Goal: Complete application form: Complete application form

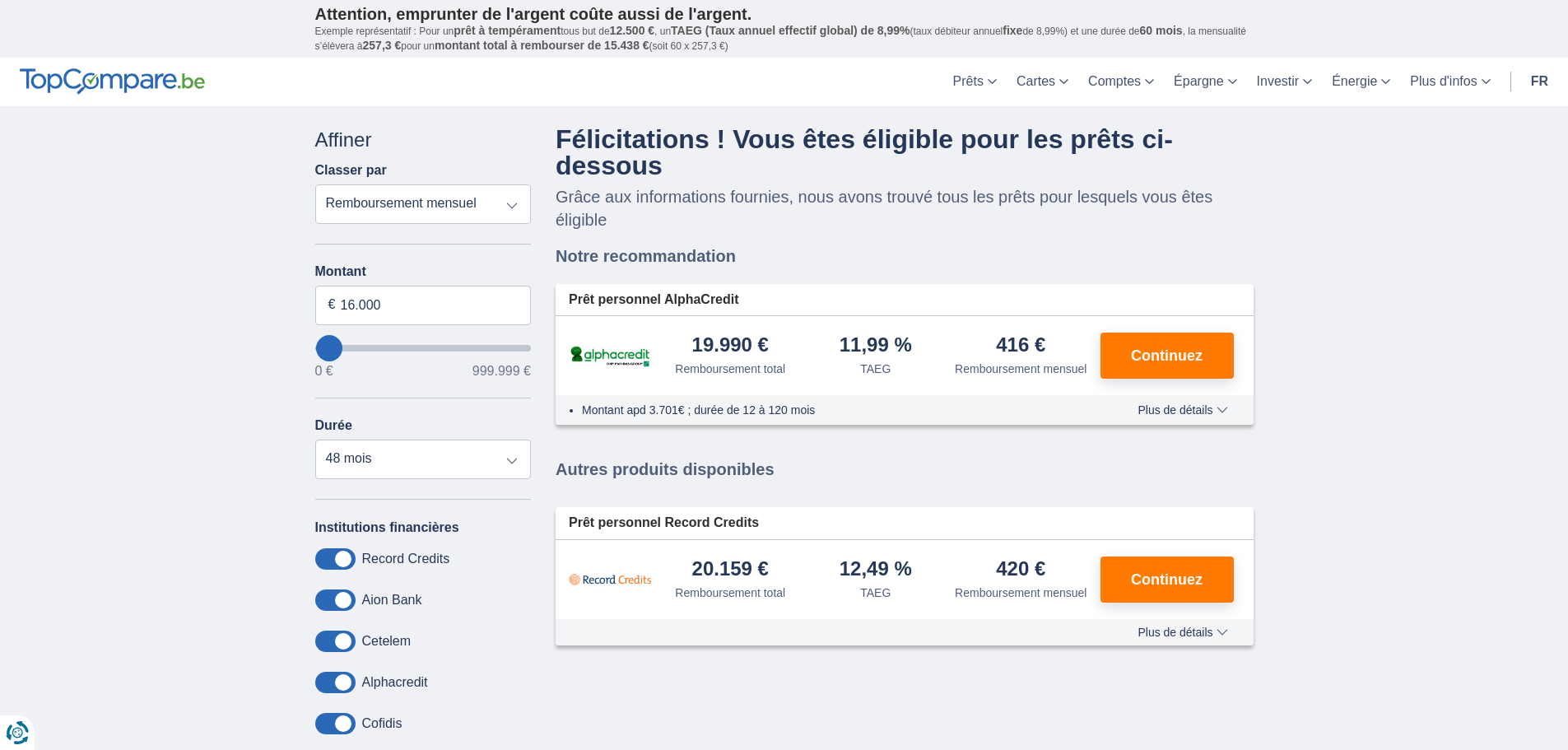
click at [1160, 412] on span "Plus de détails" at bounding box center [1182, 410] width 90 height 12
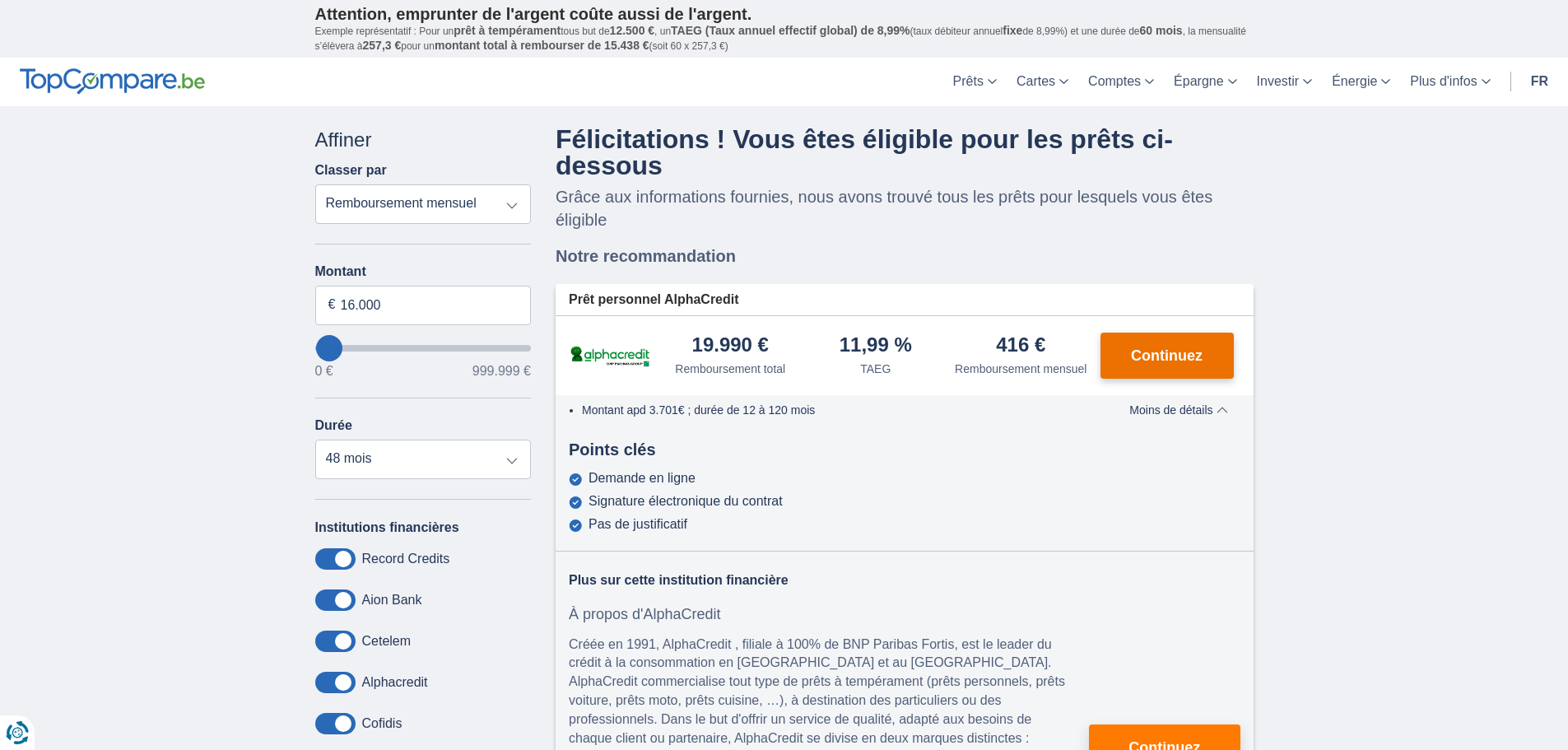
click at [1174, 357] on span "Continuez" at bounding box center [1167, 356] width 72 height 15
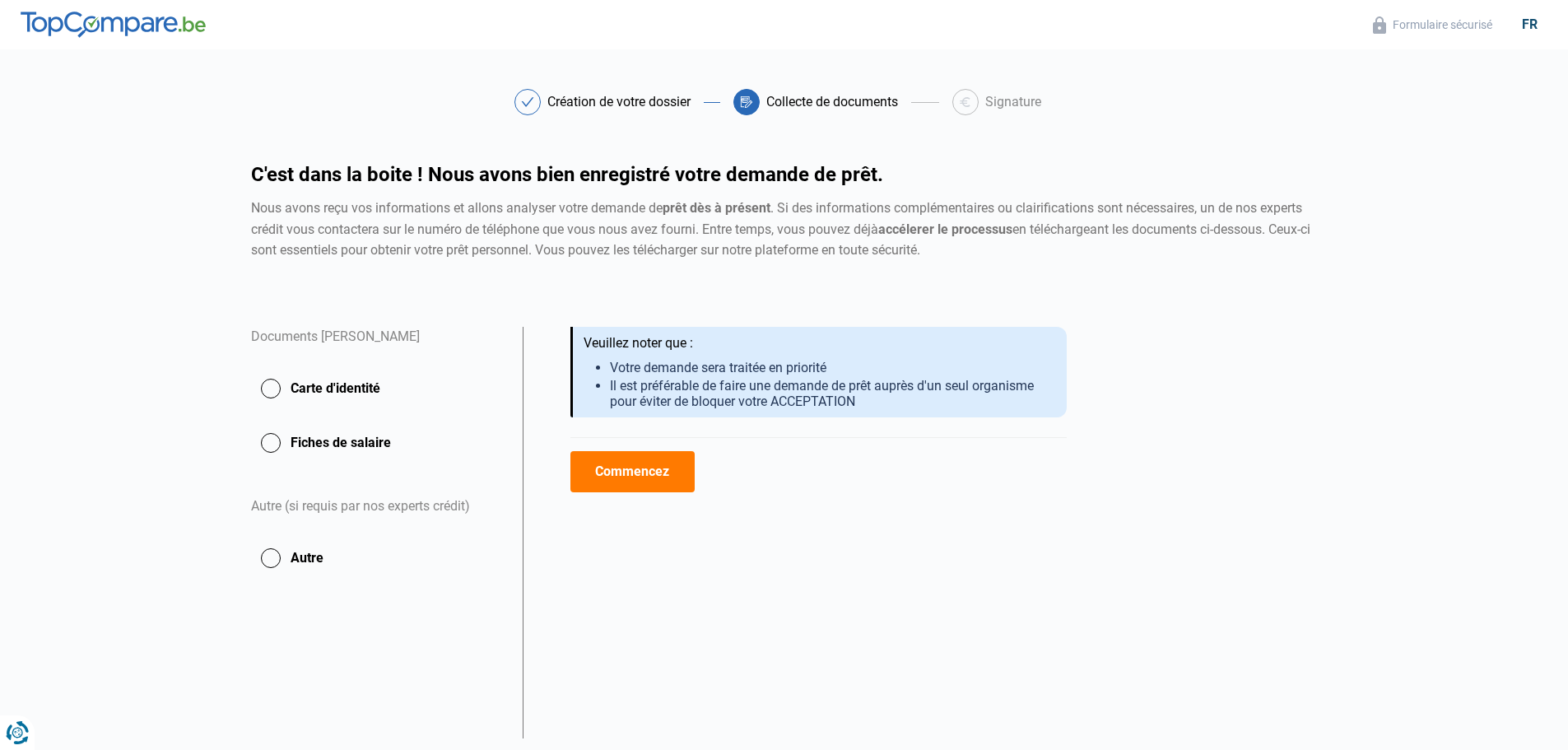
click at [268, 383] on button "Carte d'identité" at bounding box center [377, 388] width 252 height 41
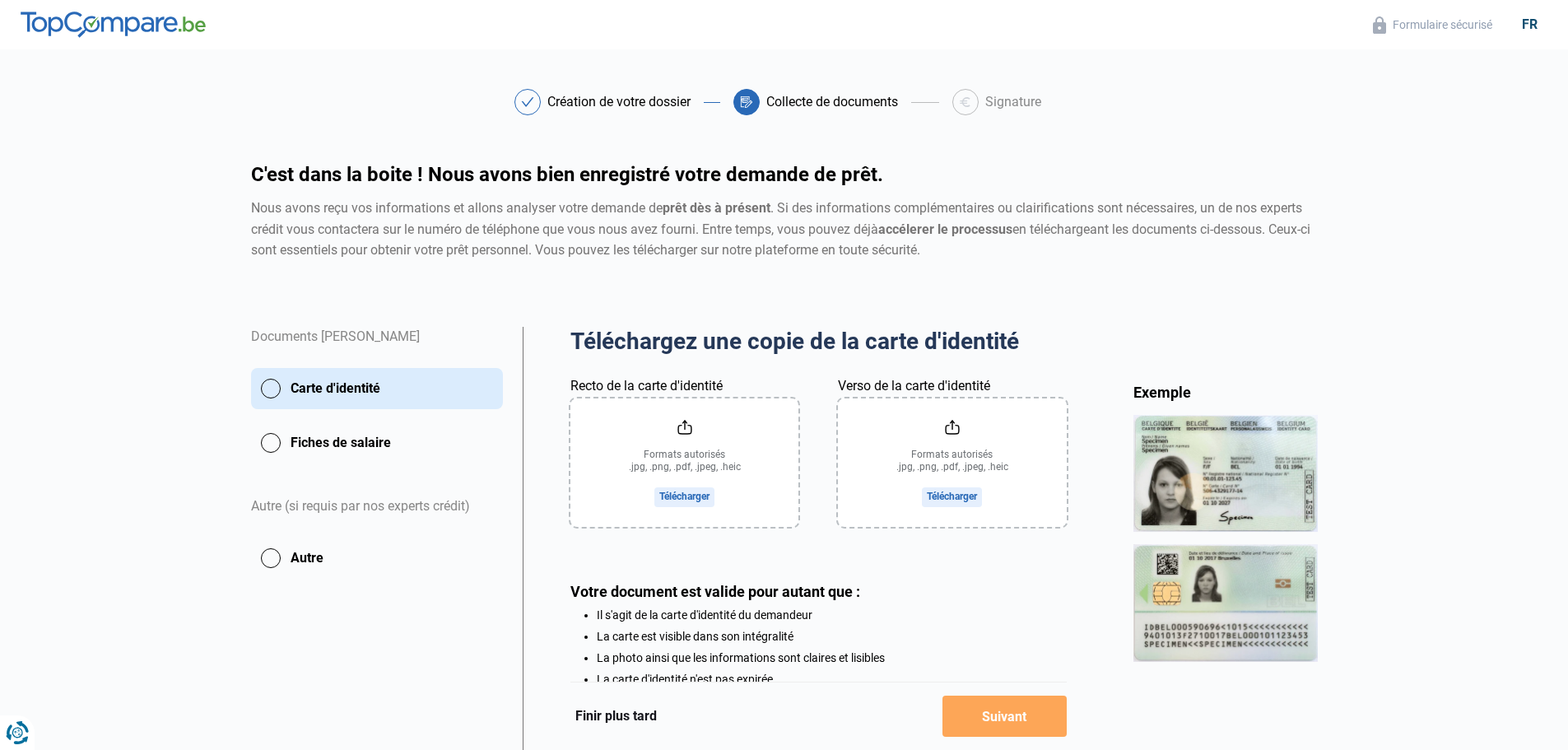
click at [272, 442] on button "Fiches de salaire" at bounding box center [377, 442] width 252 height 41
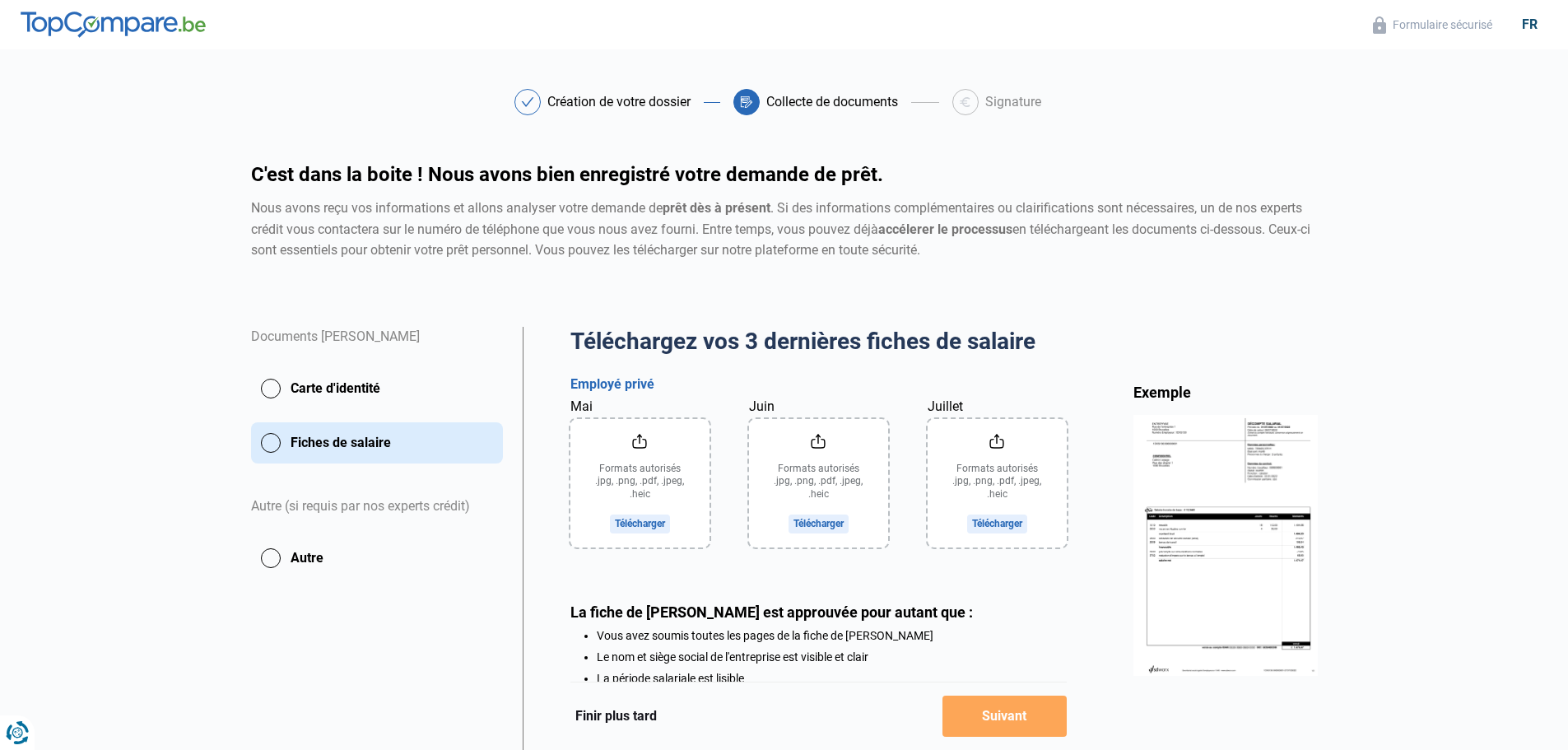
click at [274, 384] on button "Carte d'identité" at bounding box center [377, 388] width 252 height 41
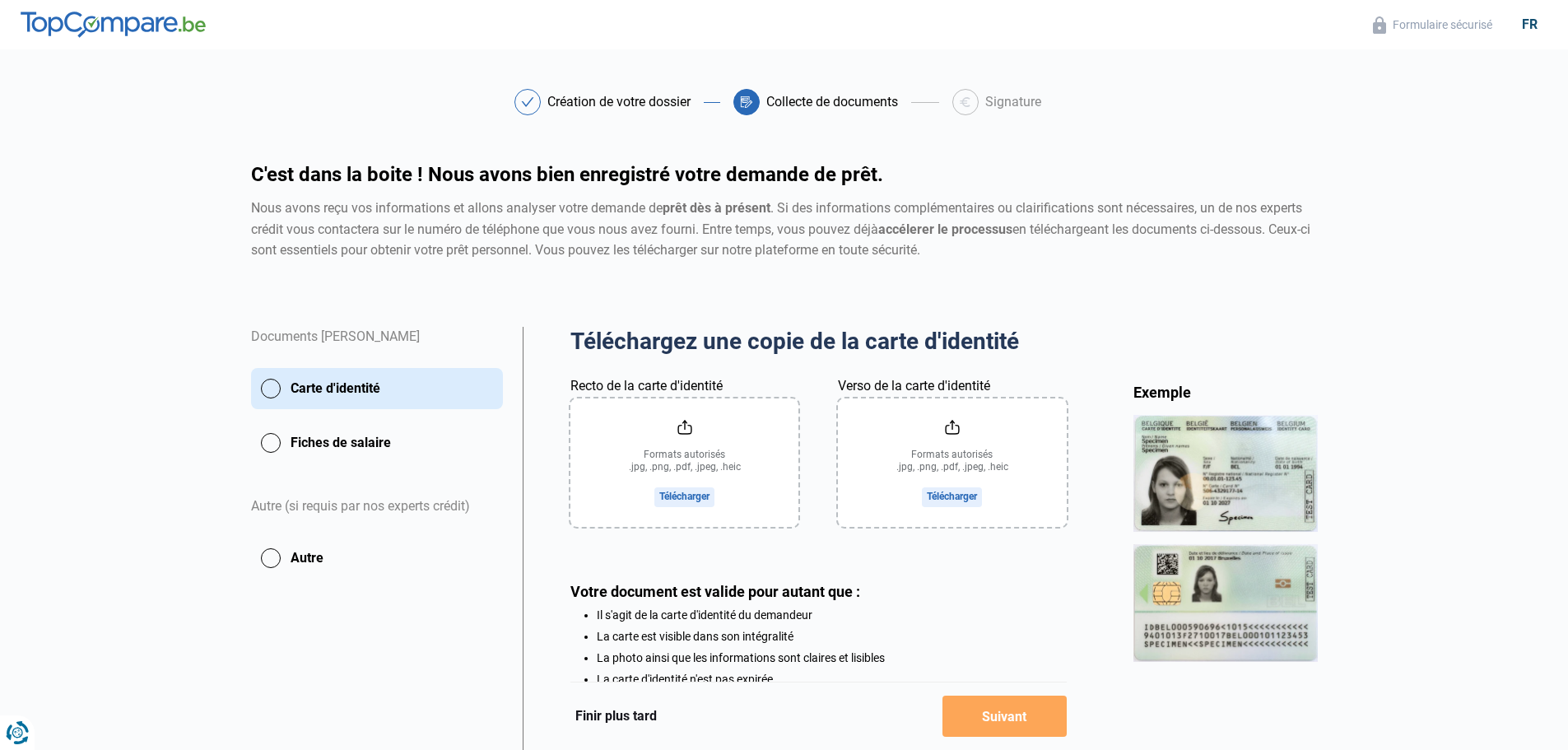
click at [692, 492] on input "Recto de la carte d'identité" at bounding box center [684, 462] width 228 height 128
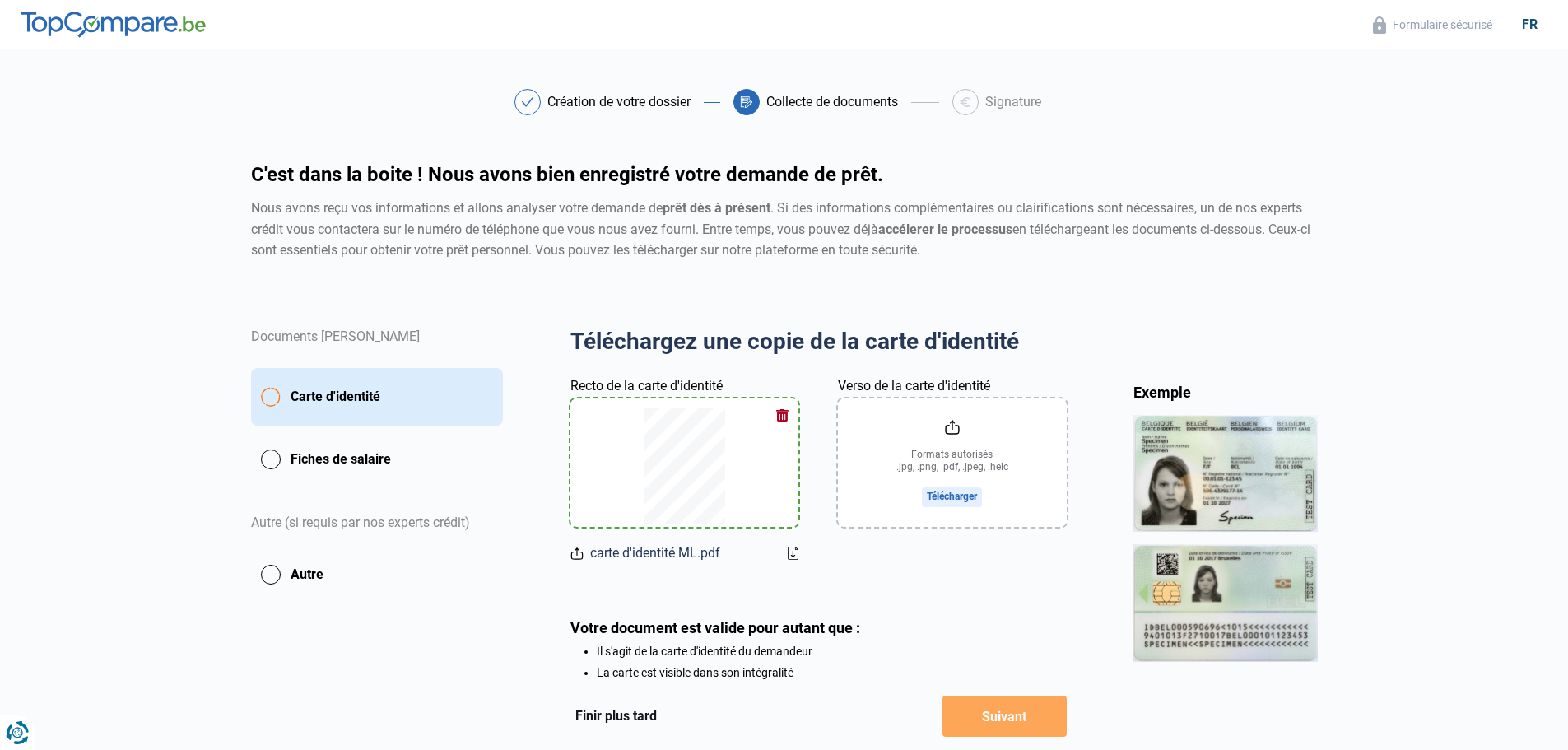
click at [779, 411] on button "button" at bounding box center [781, 414] width 24 height 24
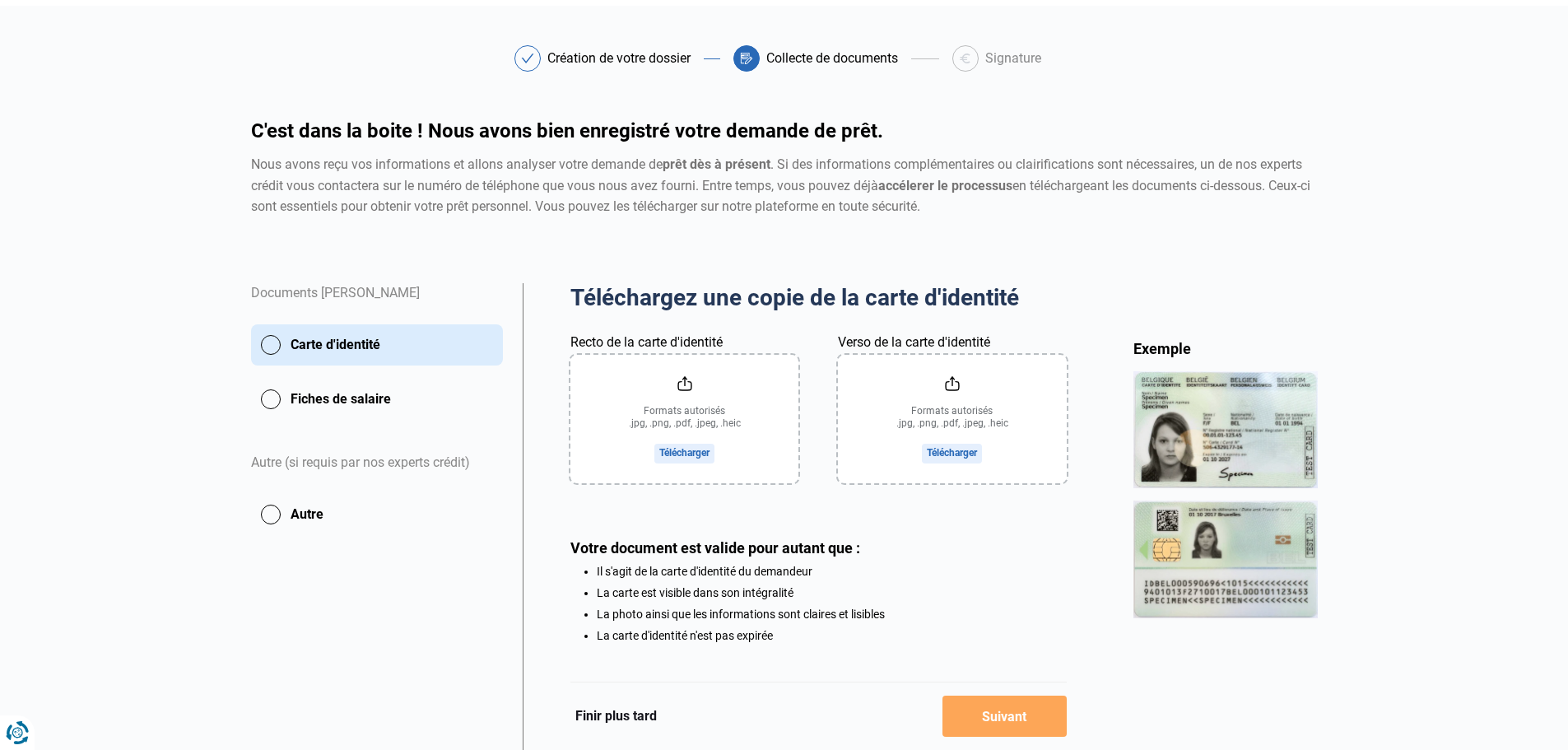
scroll to position [82, 0]
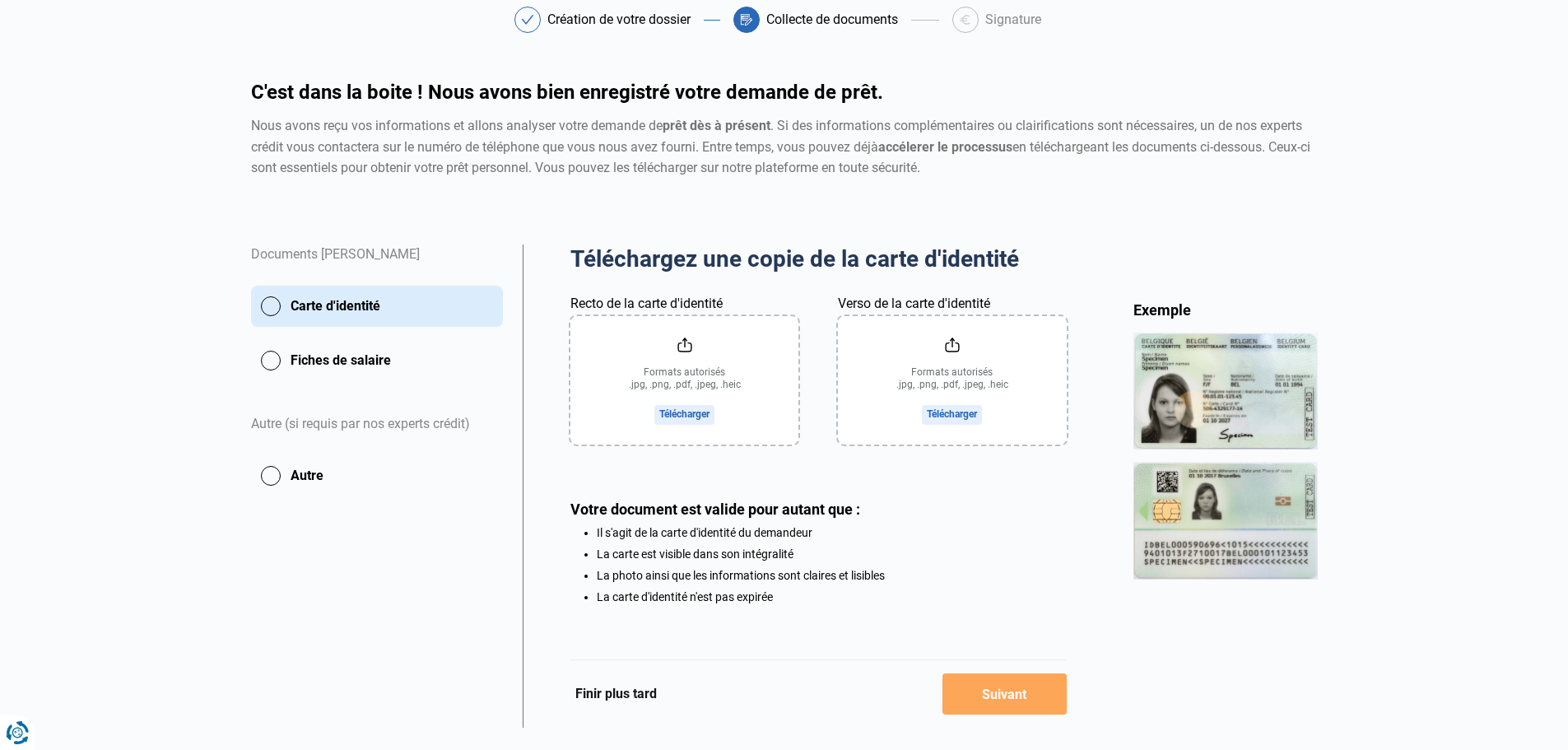
click at [682, 348] on input "Recto de la carte d'identité" at bounding box center [684, 380] width 228 height 128
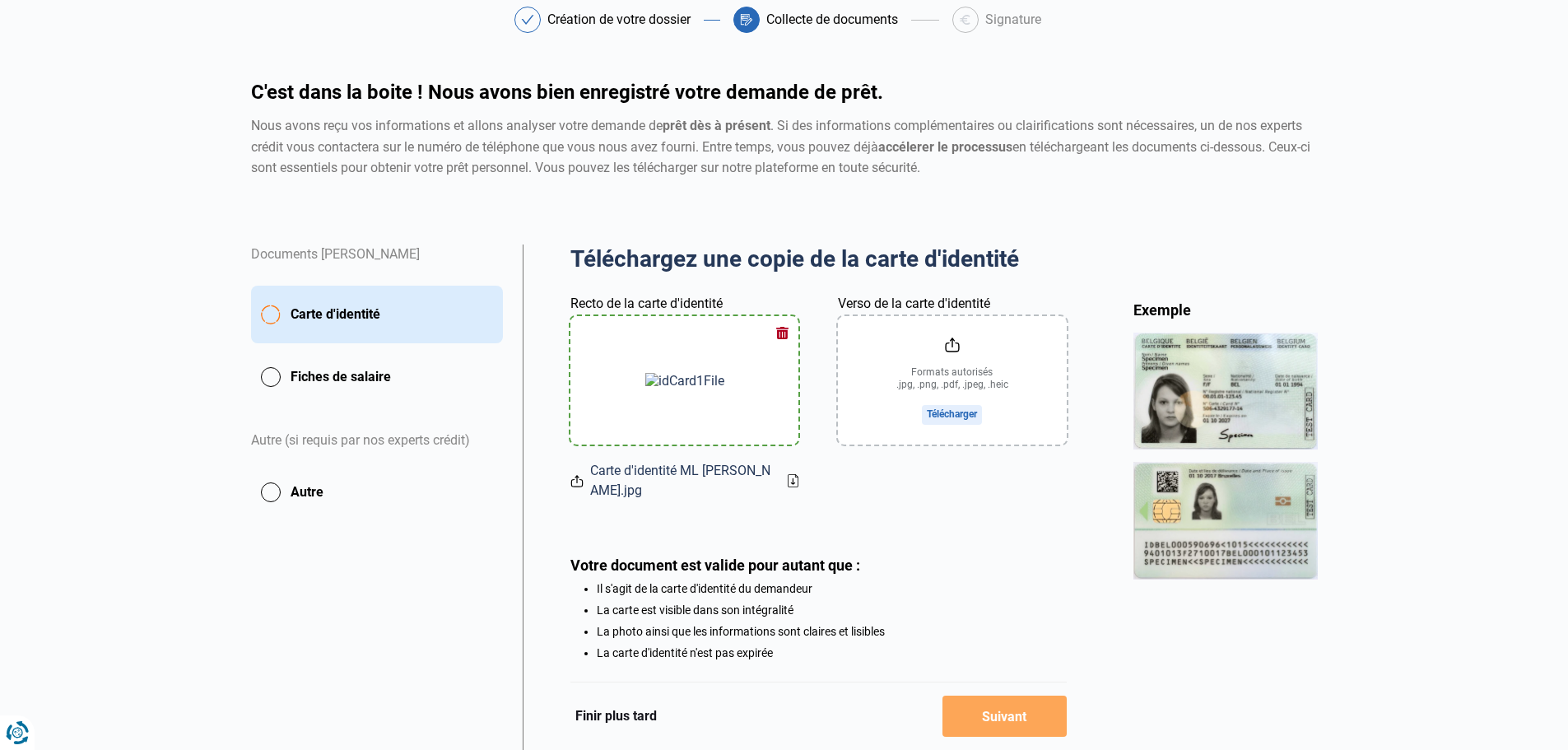
click at [969, 412] on input "Verso de la carte d'identité" at bounding box center [952, 380] width 228 height 128
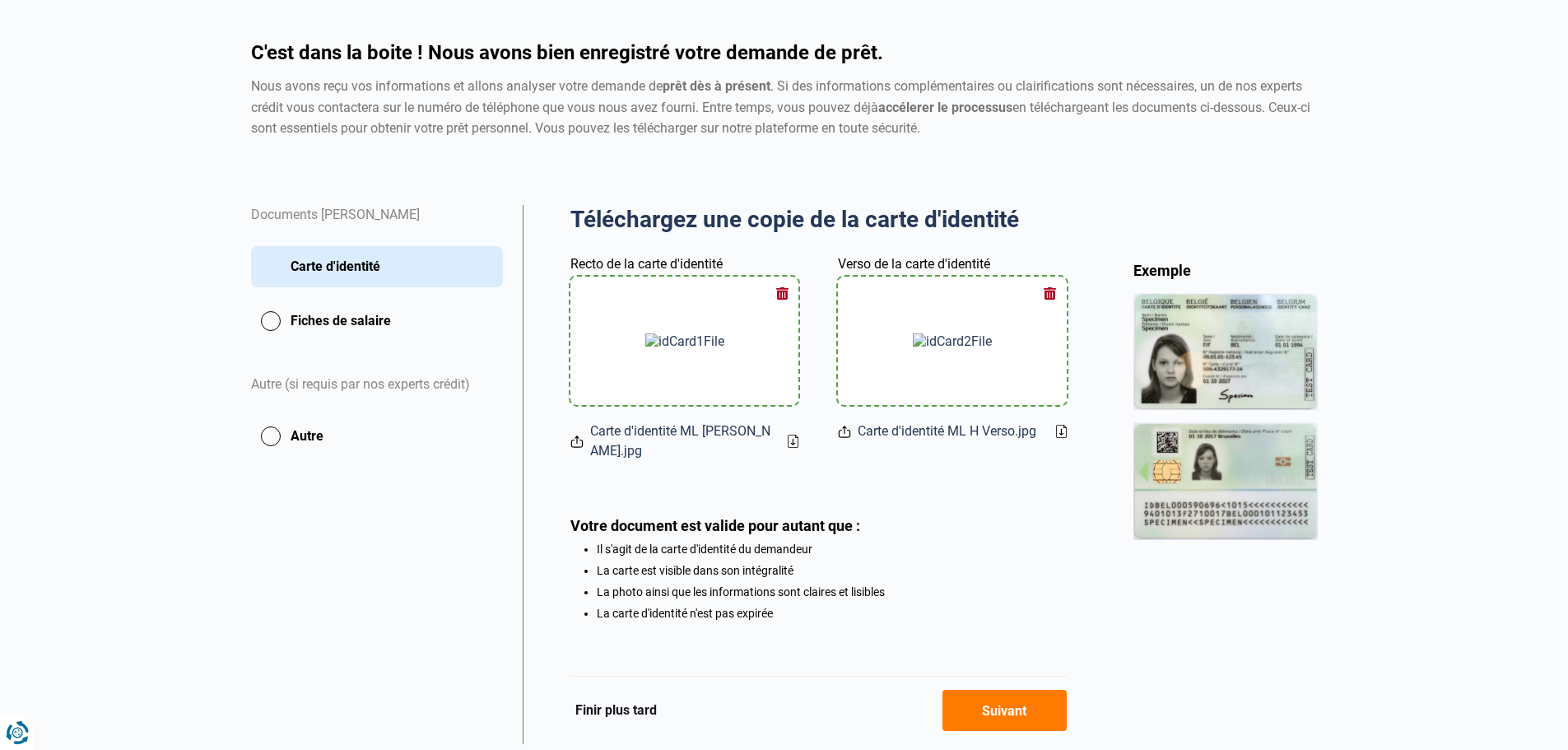
scroll to position [156, 0]
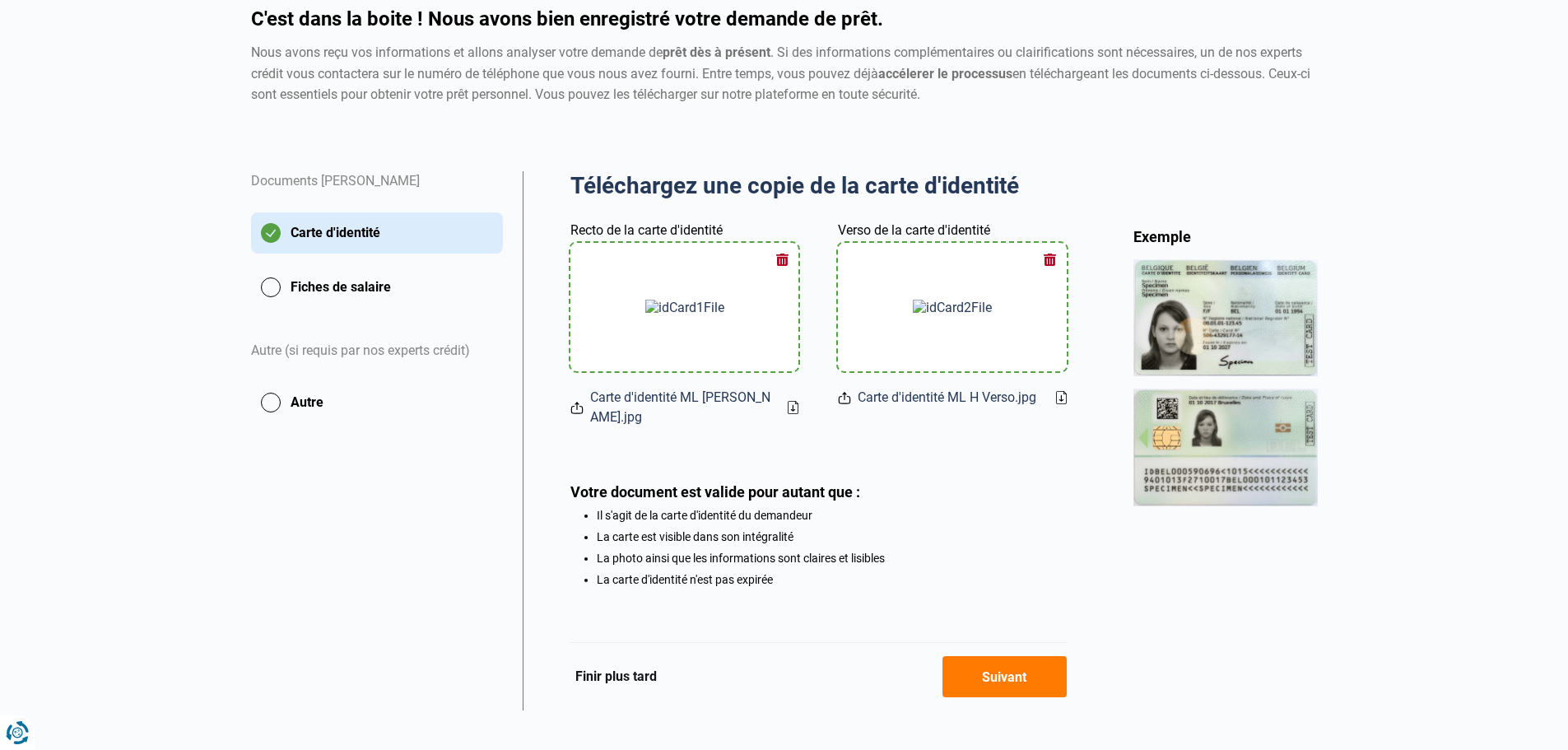
click at [353, 290] on button "Fiches de salaire" at bounding box center [377, 287] width 252 height 41
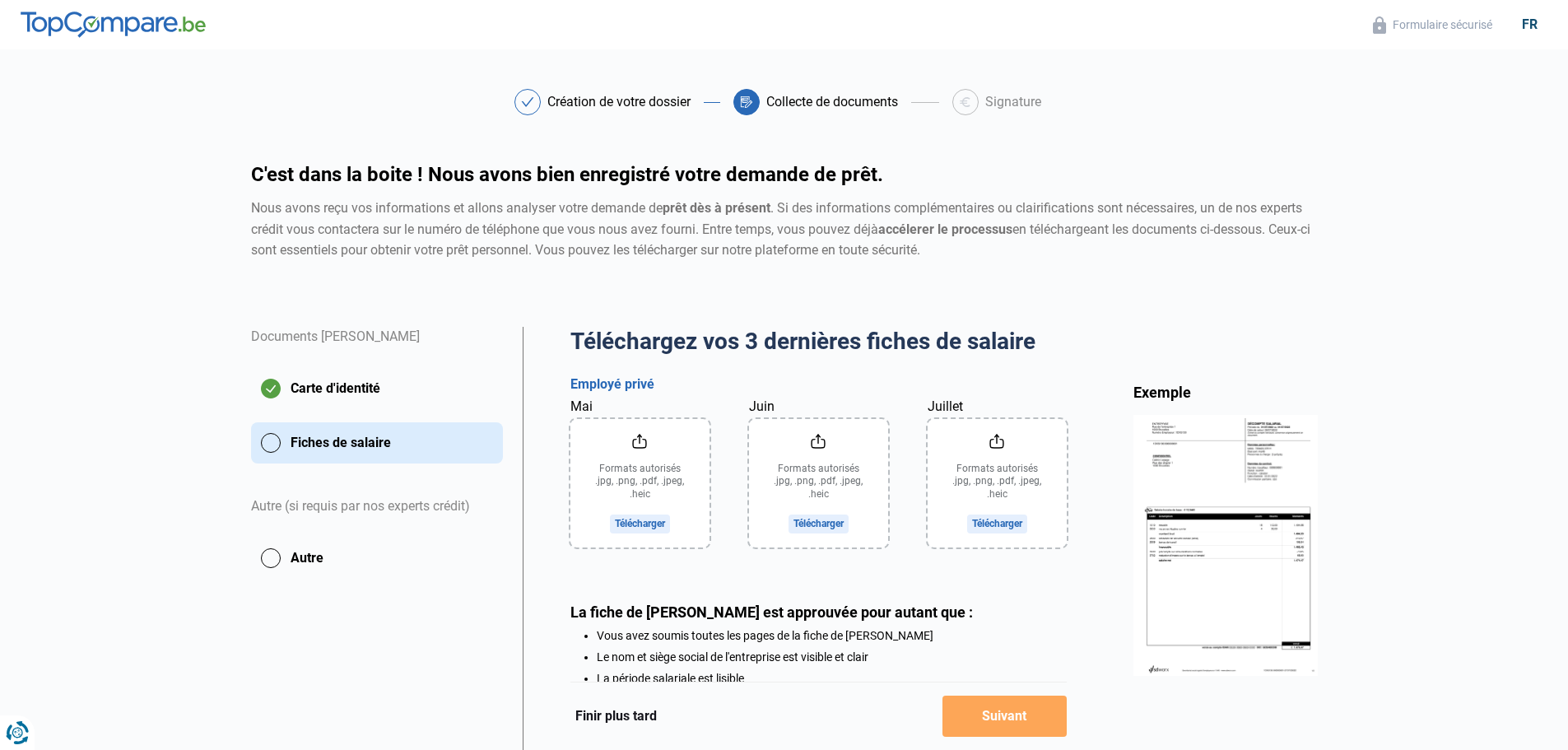
click at [640, 518] on input "Mai" at bounding box center [640, 482] width 139 height 128
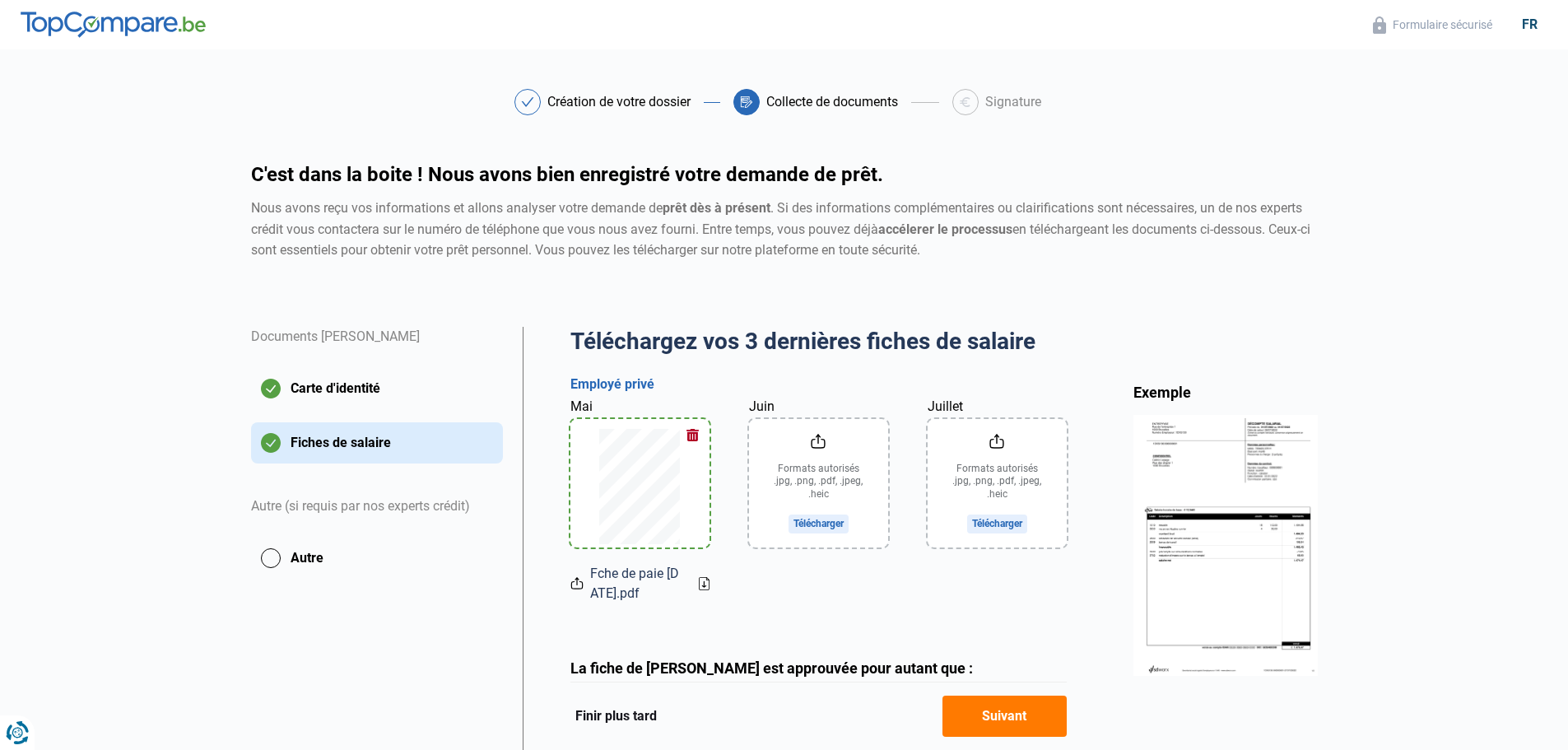
click at [843, 479] on input "Juin" at bounding box center [819, 482] width 139 height 128
click at [694, 434] on button "button" at bounding box center [692, 434] width 24 height 24
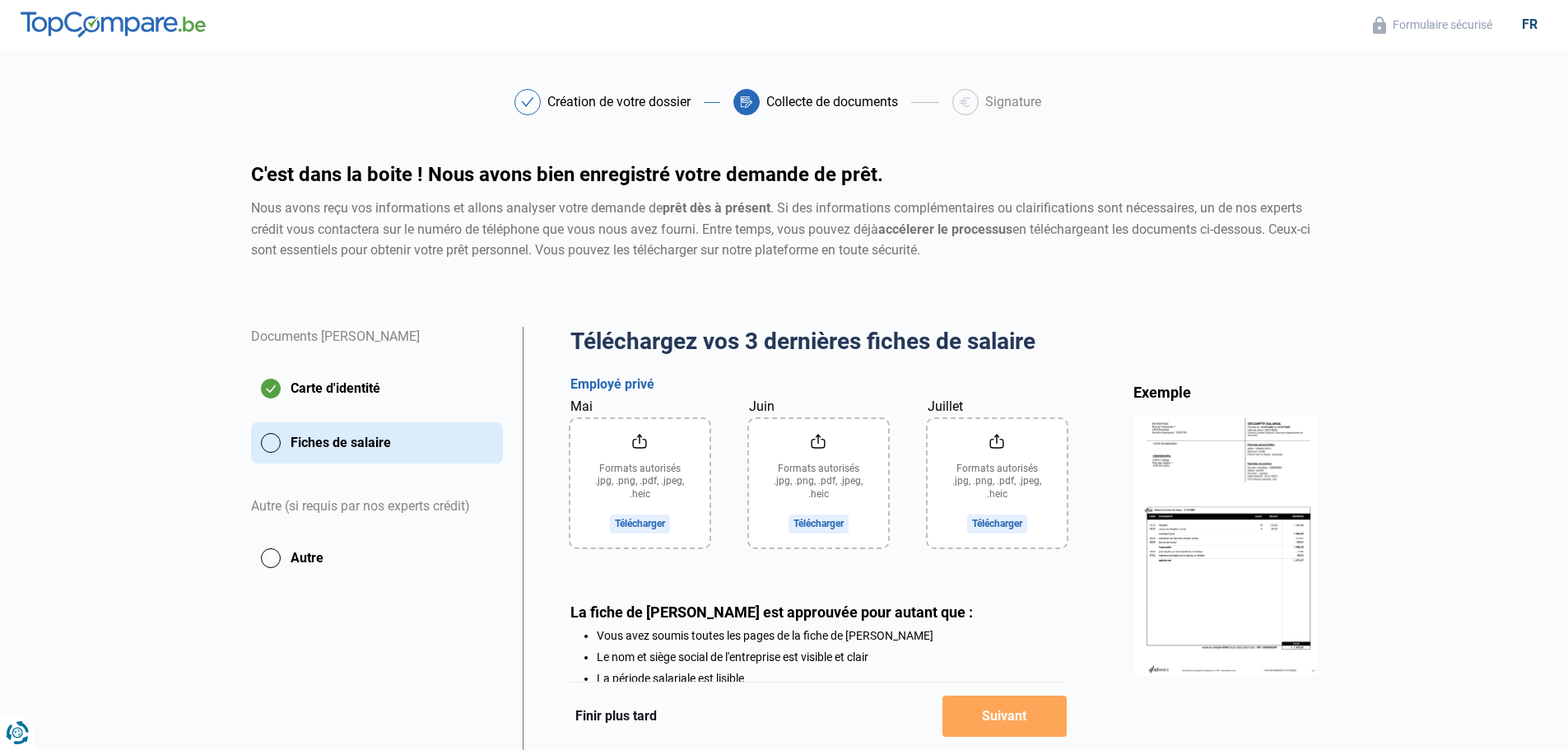
click at [585, 409] on label "Mai" at bounding box center [581, 407] width 23 height 20
click at [585, 419] on input "Mai" at bounding box center [640, 482] width 139 height 128
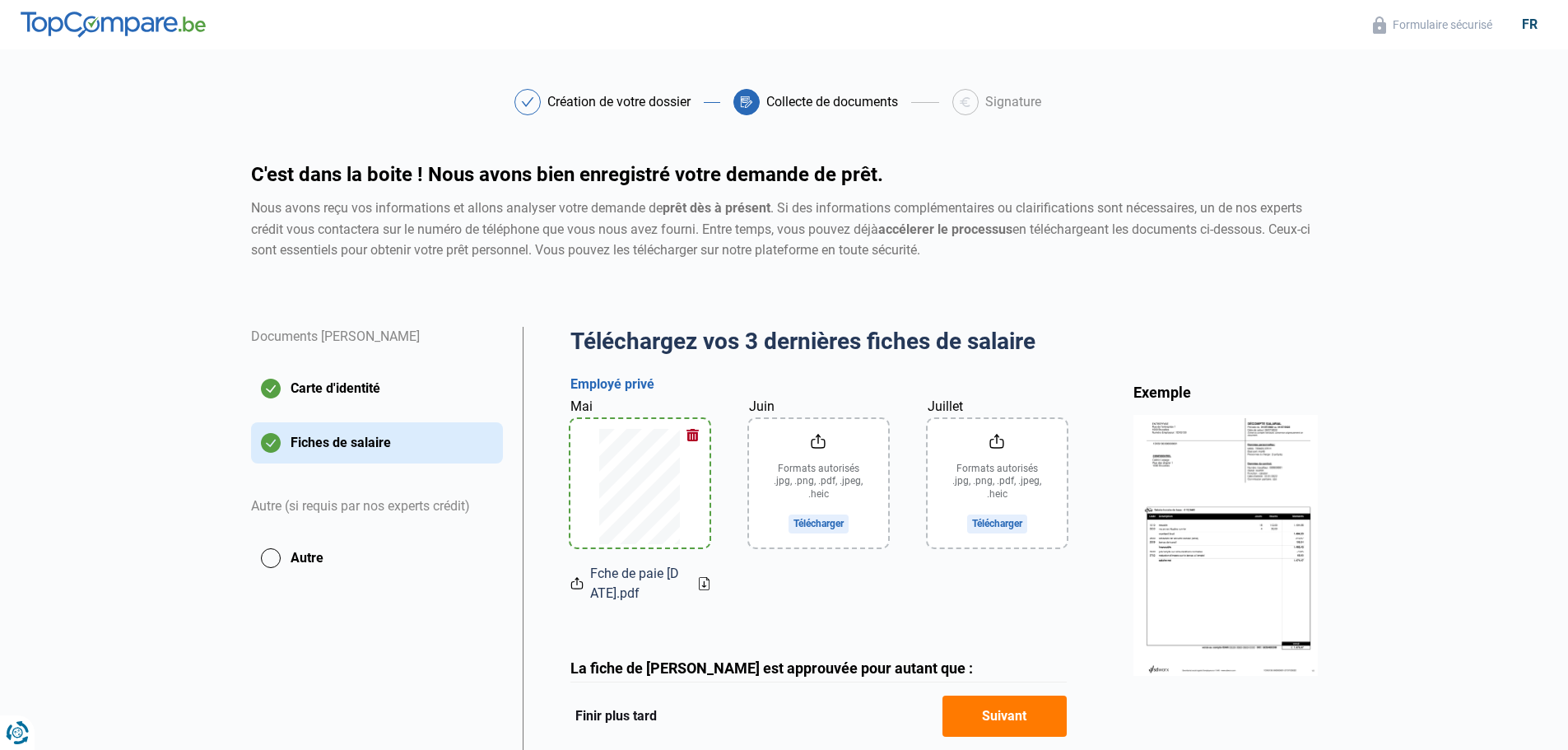
click at [819, 460] on input "Juin" at bounding box center [819, 482] width 139 height 128
click at [983, 463] on input "Juillet" at bounding box center [997, 482] width 139 height 128
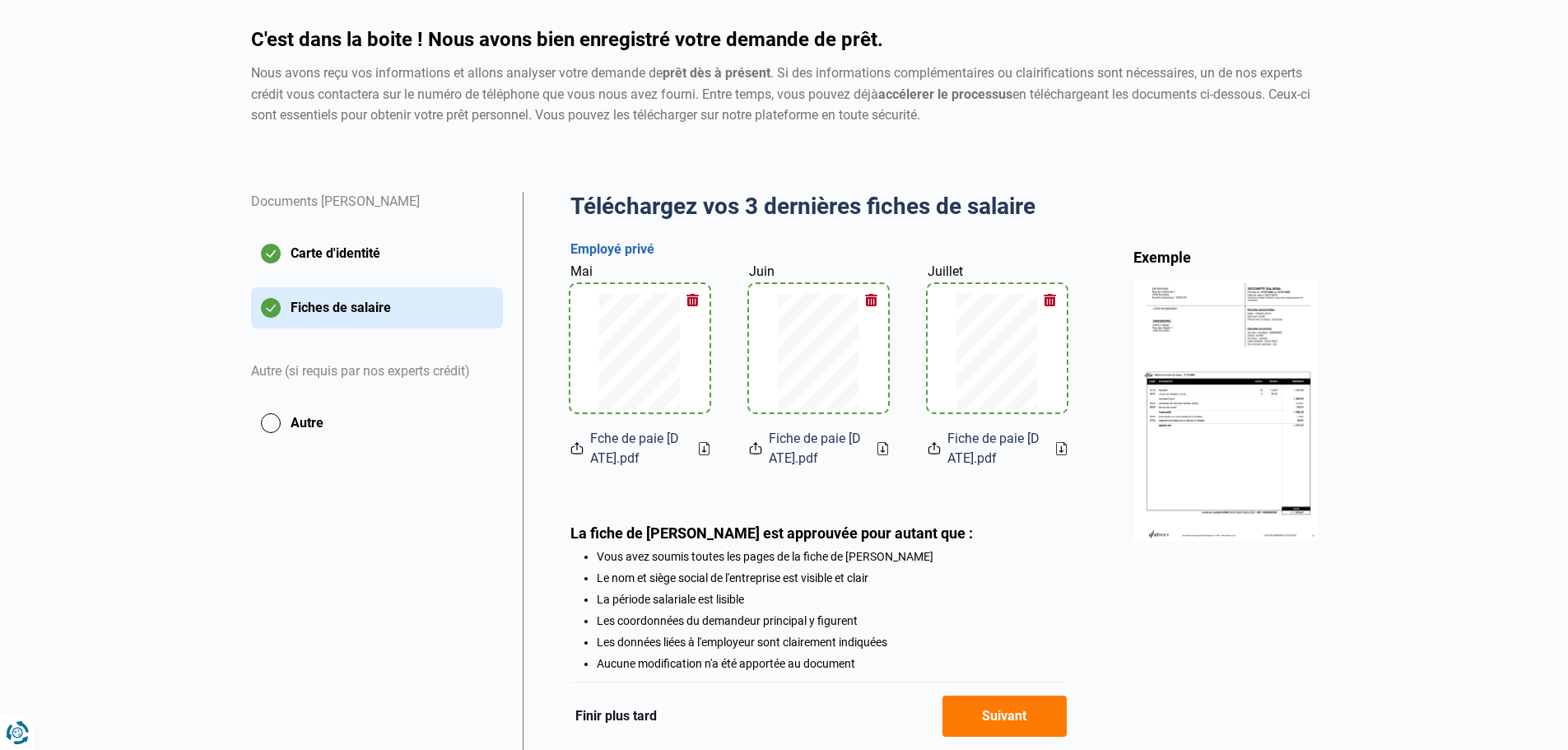
scroll to position [165, 0]
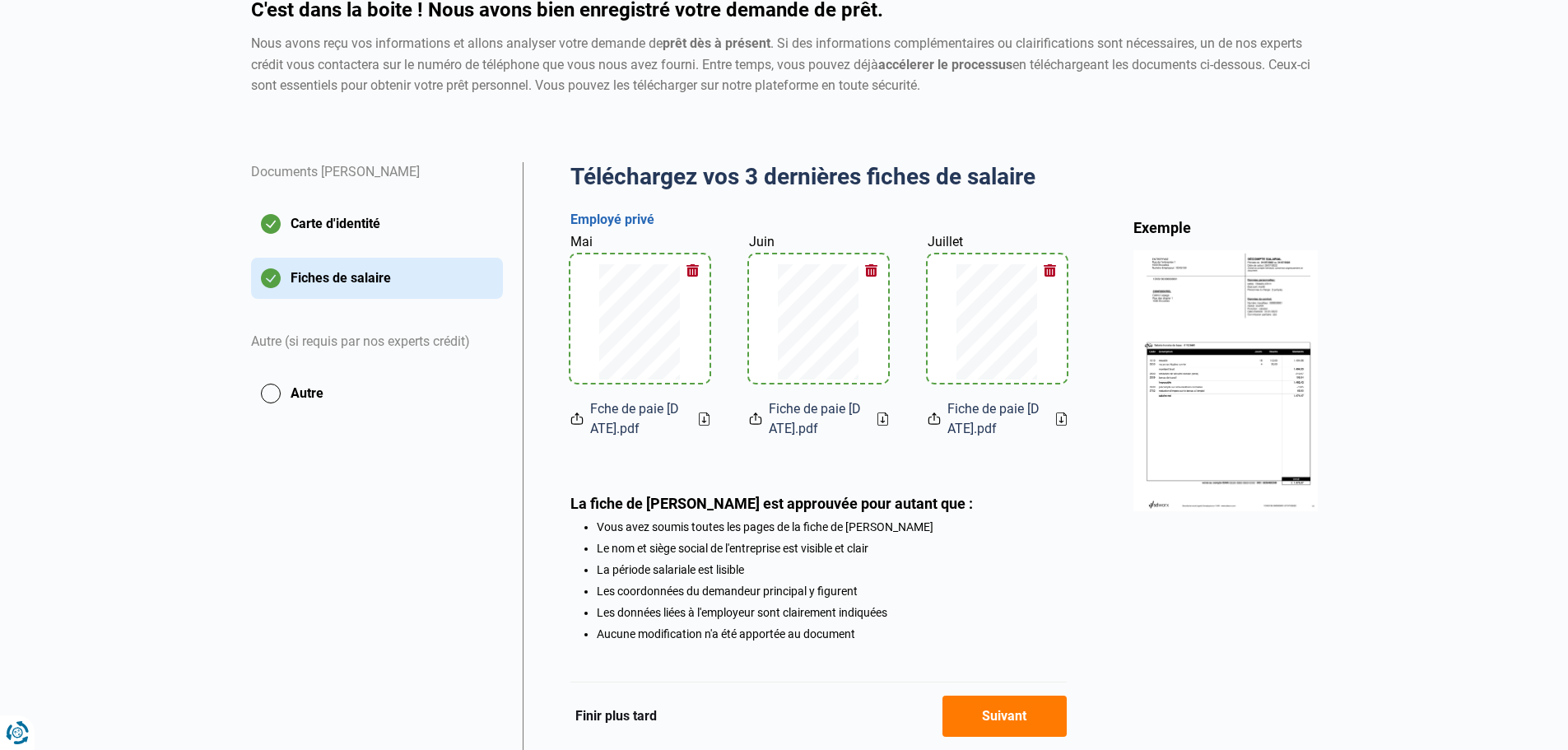
click at [310, 392] on button "Autre" at bounding box center [377, 393] width 252 height 41
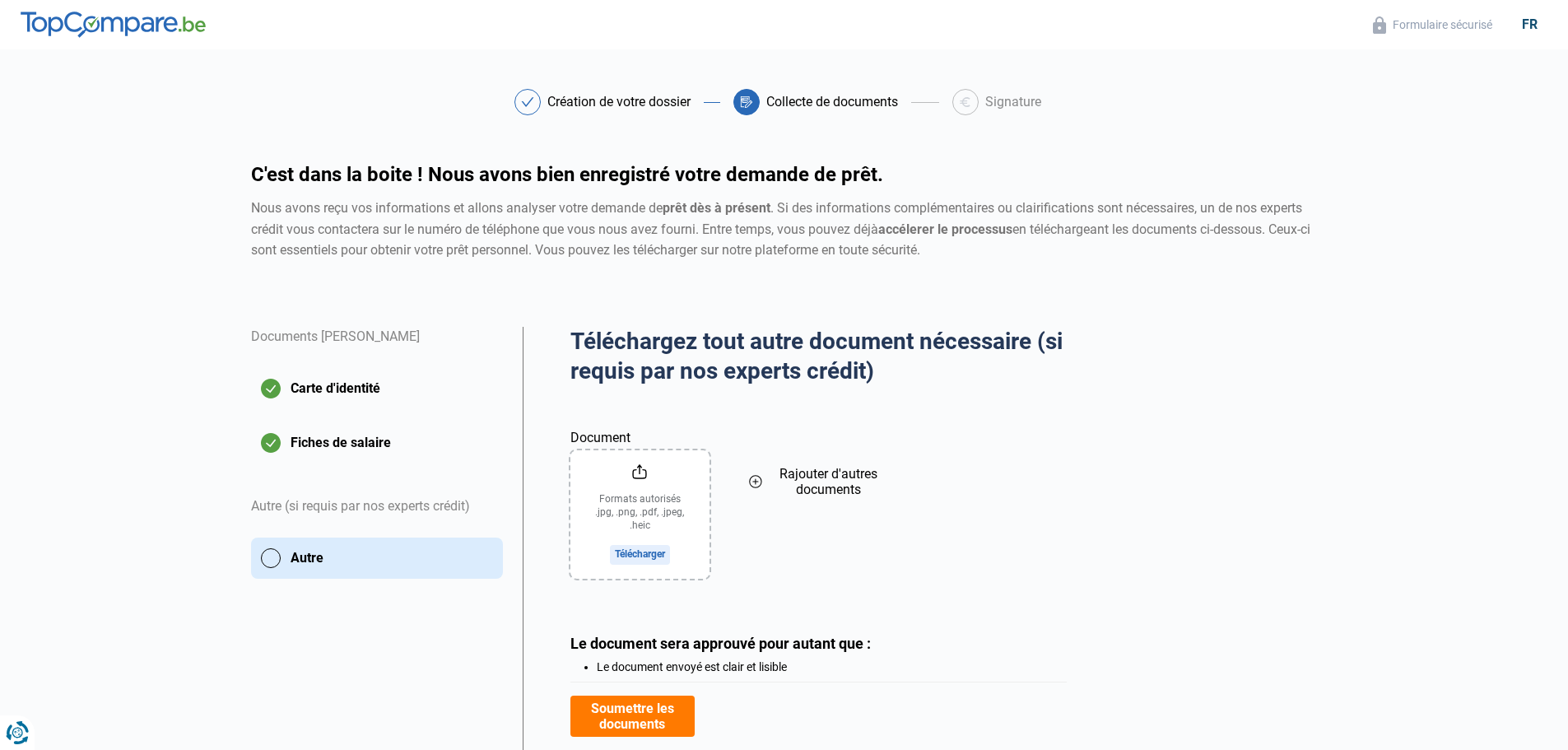
scroll to position [82, 0]
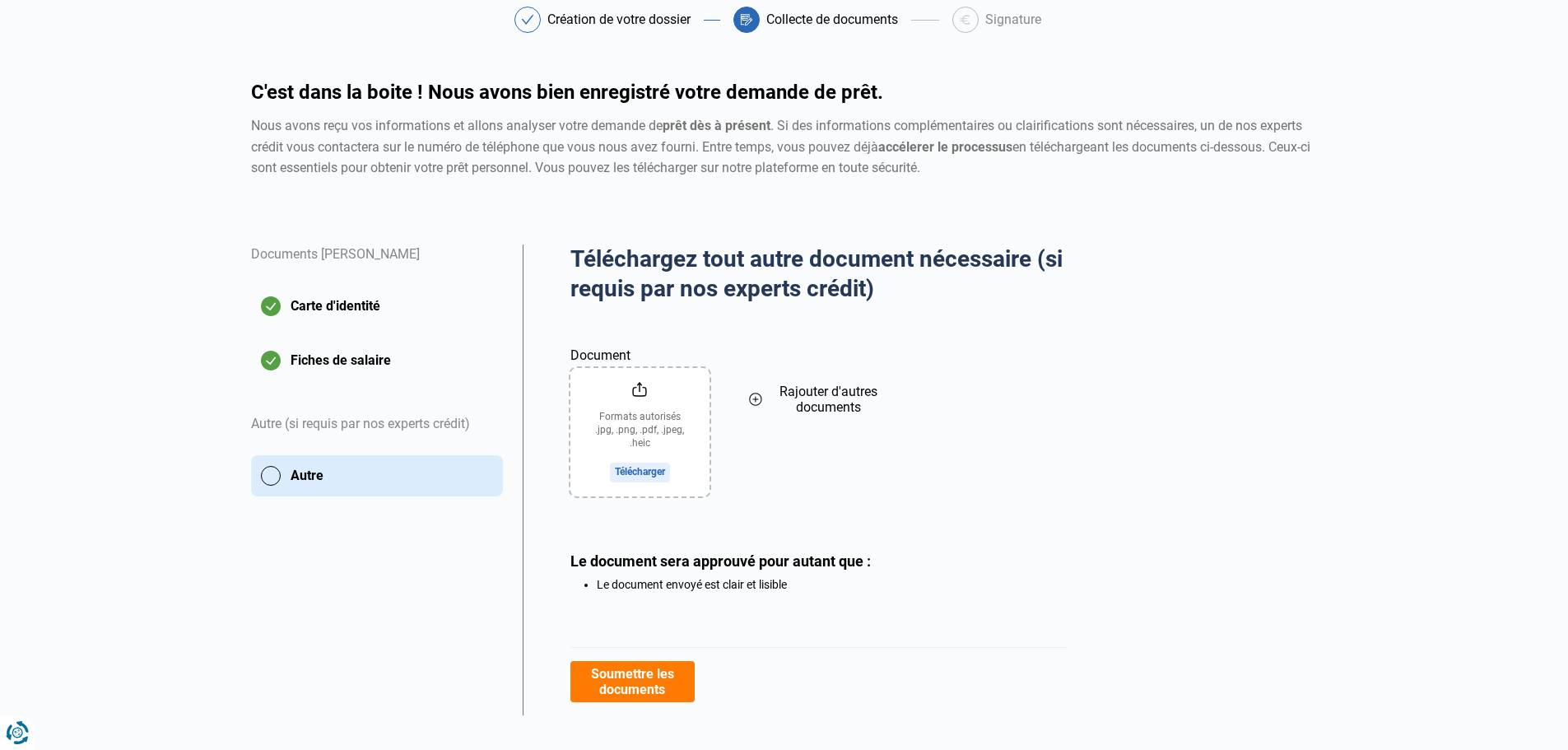
click at [633, 466] on input "Document" at bounding box center [640, 431] width 139 height 128
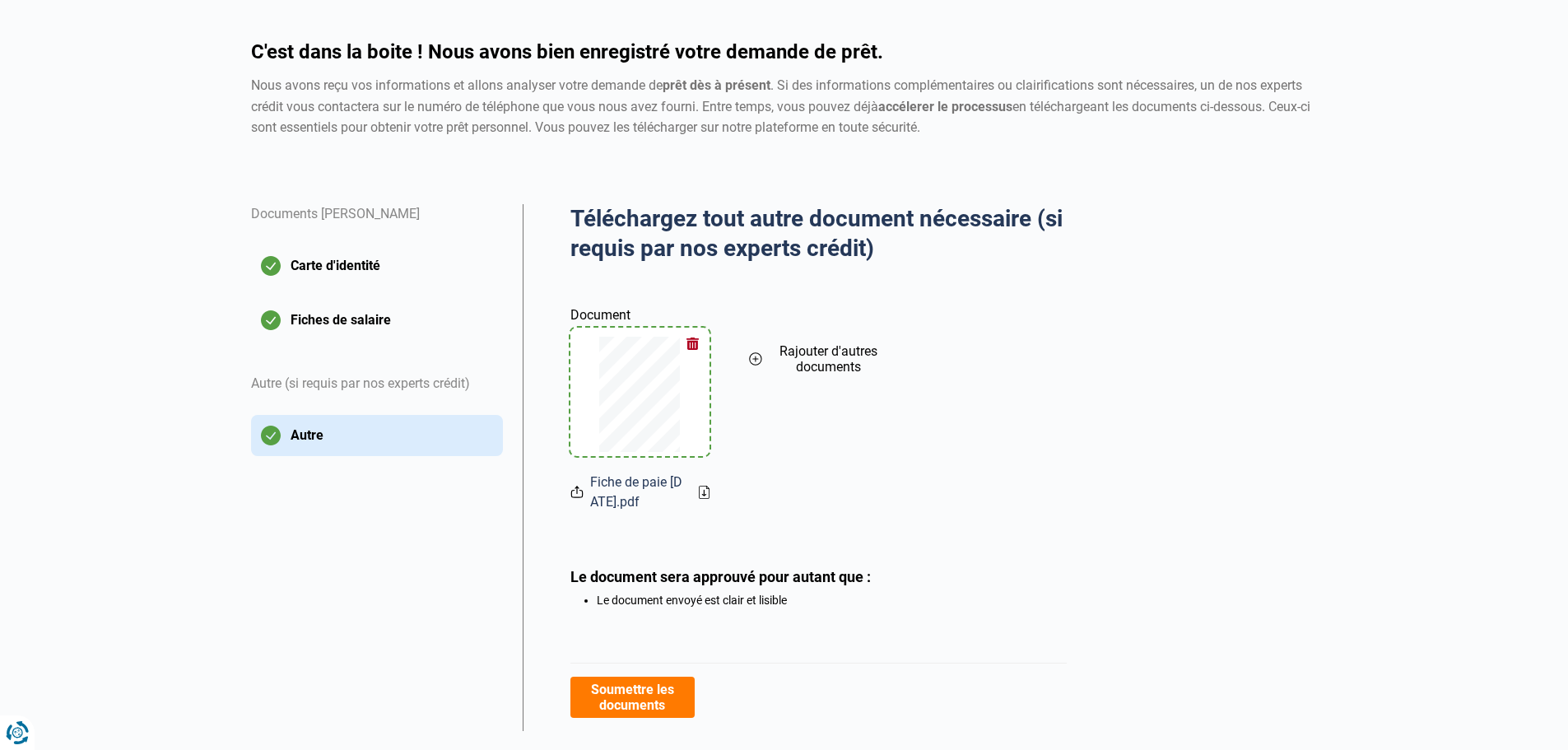
scroll to position [161, 0]
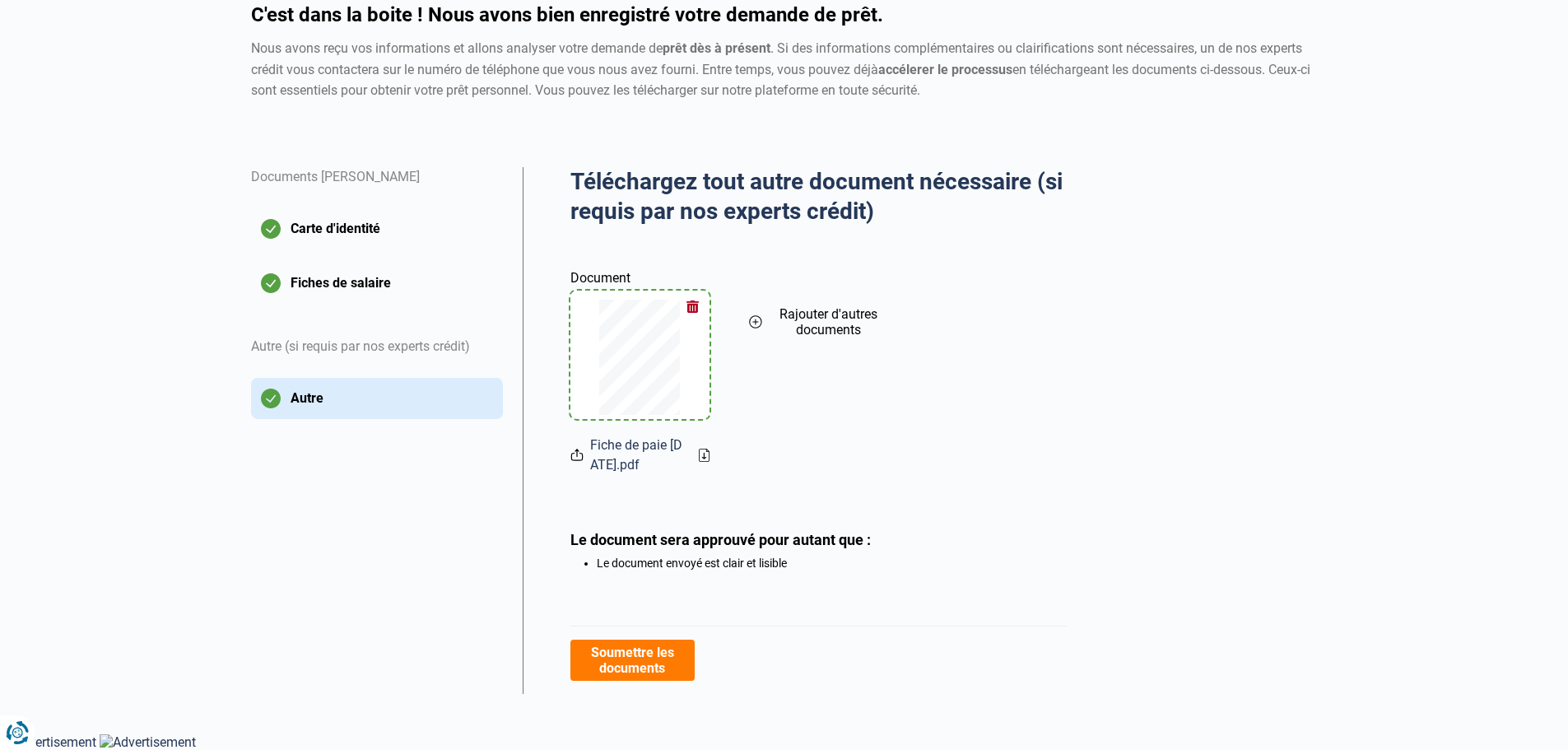
click at [794, 316] on span "Rajouter d'autres documents" at bounding box center [828, 321] width 120 height 31
click at [811, 388] on input "Document" at bounding box center [819, 354] width 139 height 128
click at [628, 658] on button "Soumettre les documents" at bounding box center [632, 660] width 124 height 41
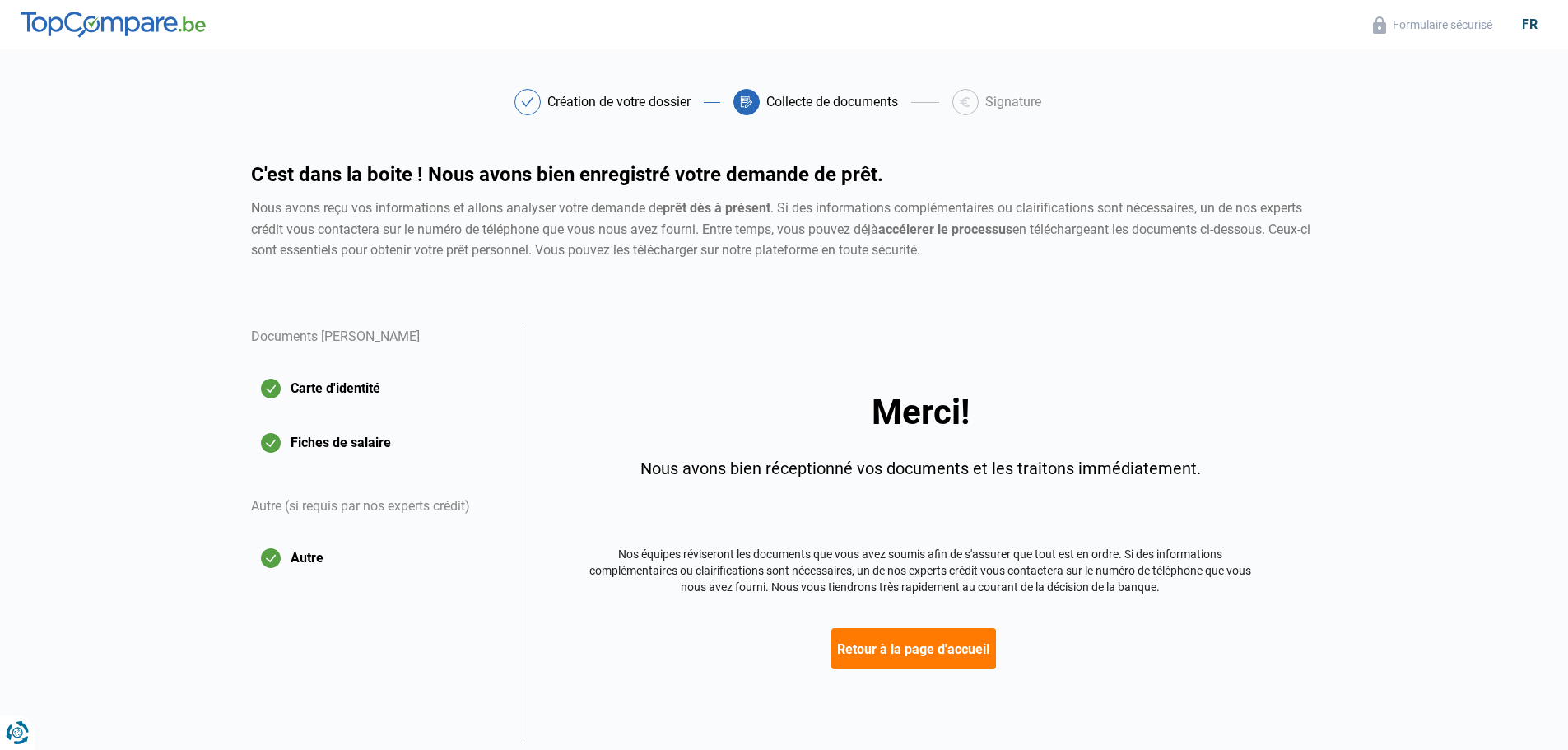
scroll to position [44, 0]
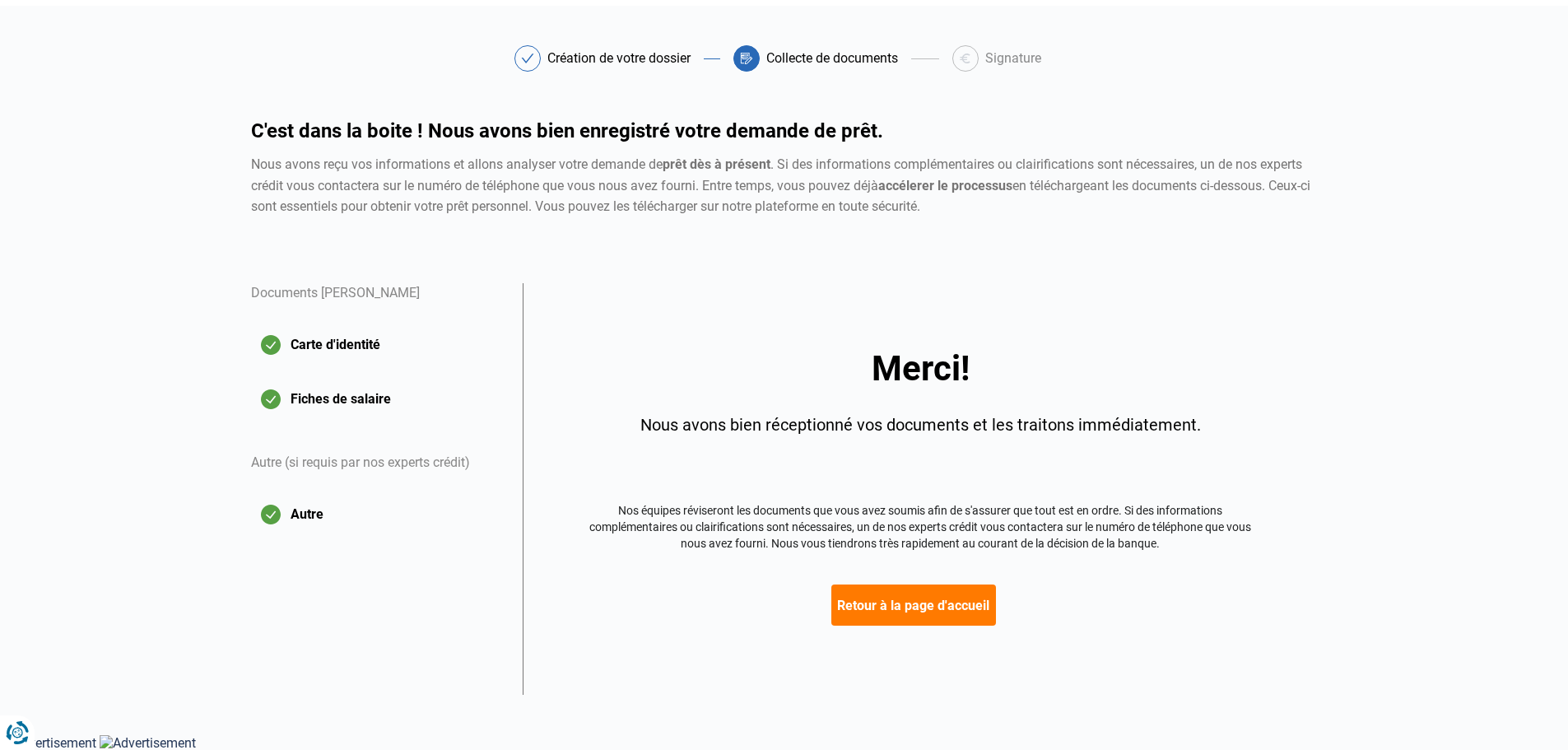
click at [923, 604] on button "Retour à la page d'accueil" at bounding box center [913, 604] width 165 height 41
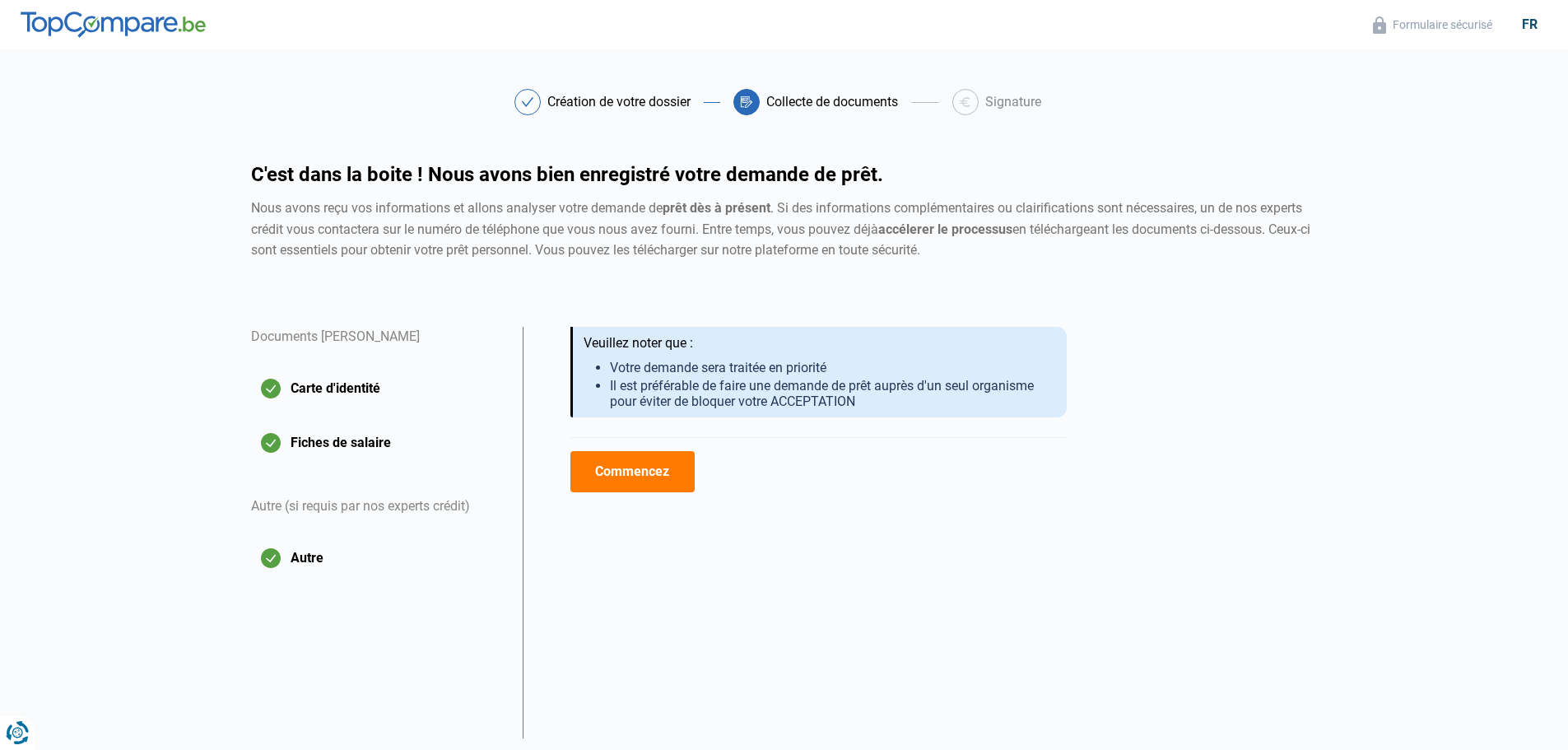
click at [612, 472] on button "Commencez" at bounding box center [632, 471] width 124 height 41
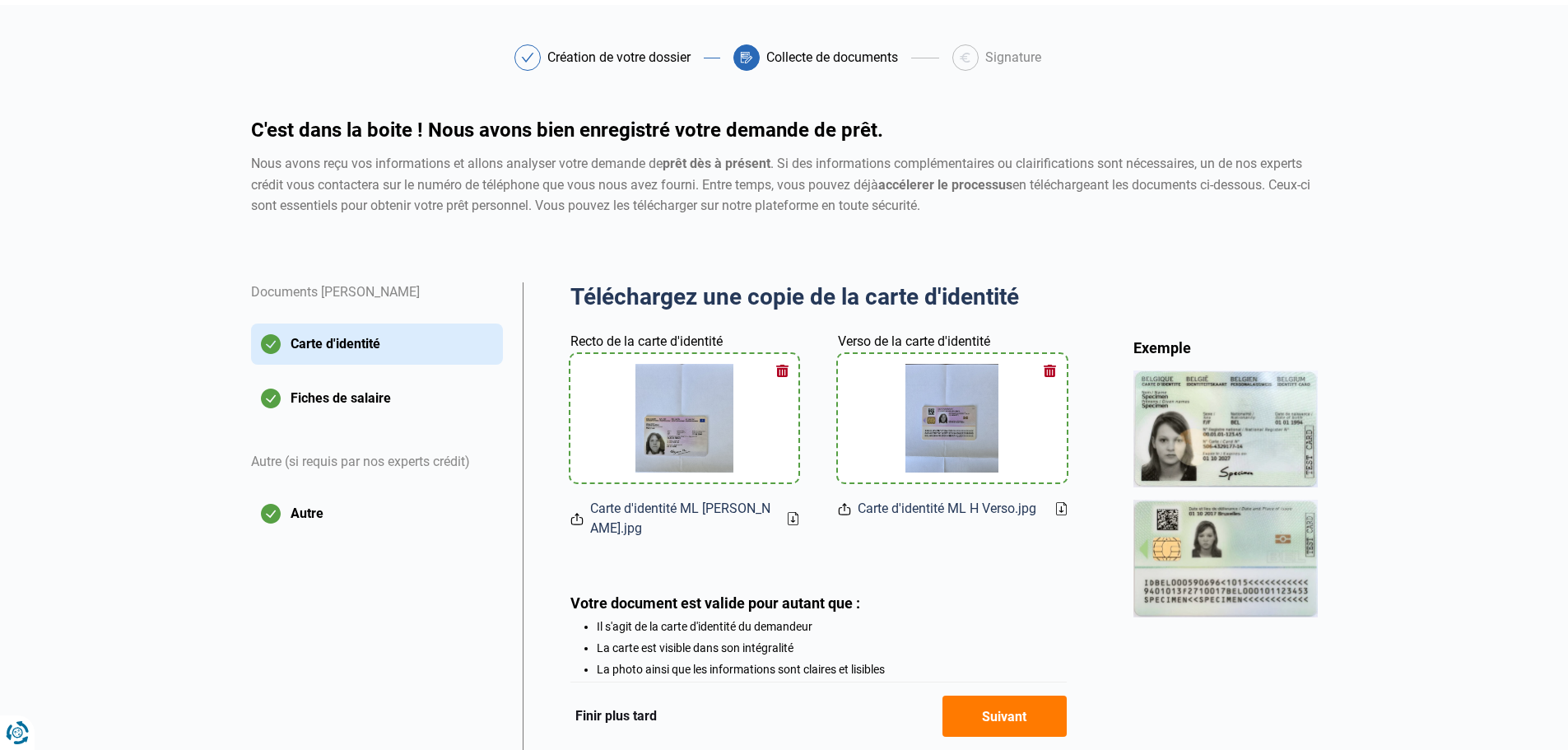
scroll to position [156, 0]
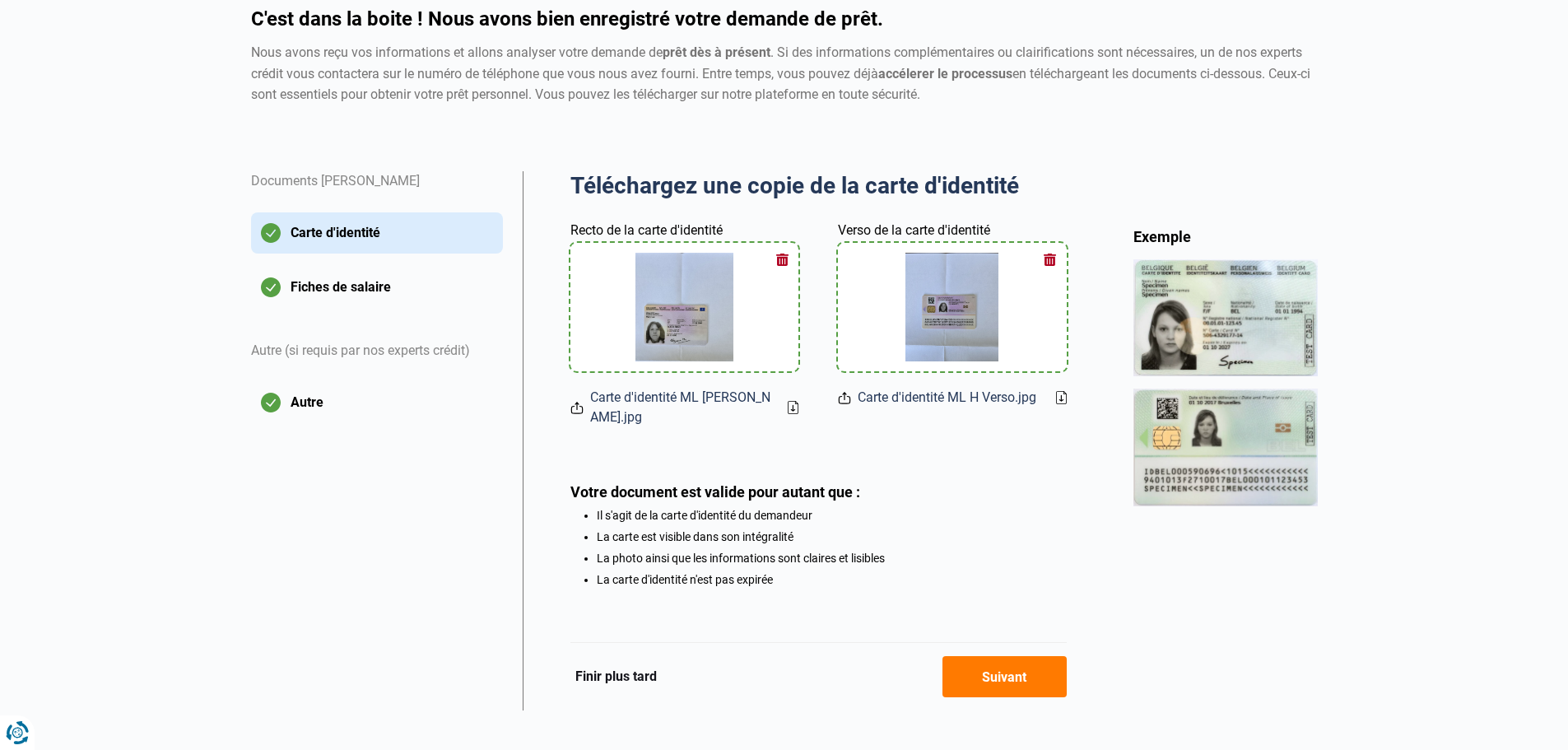
click at [1036, 656] on button "Suivant" at bounding box center [1005, 676] width 124 height 41
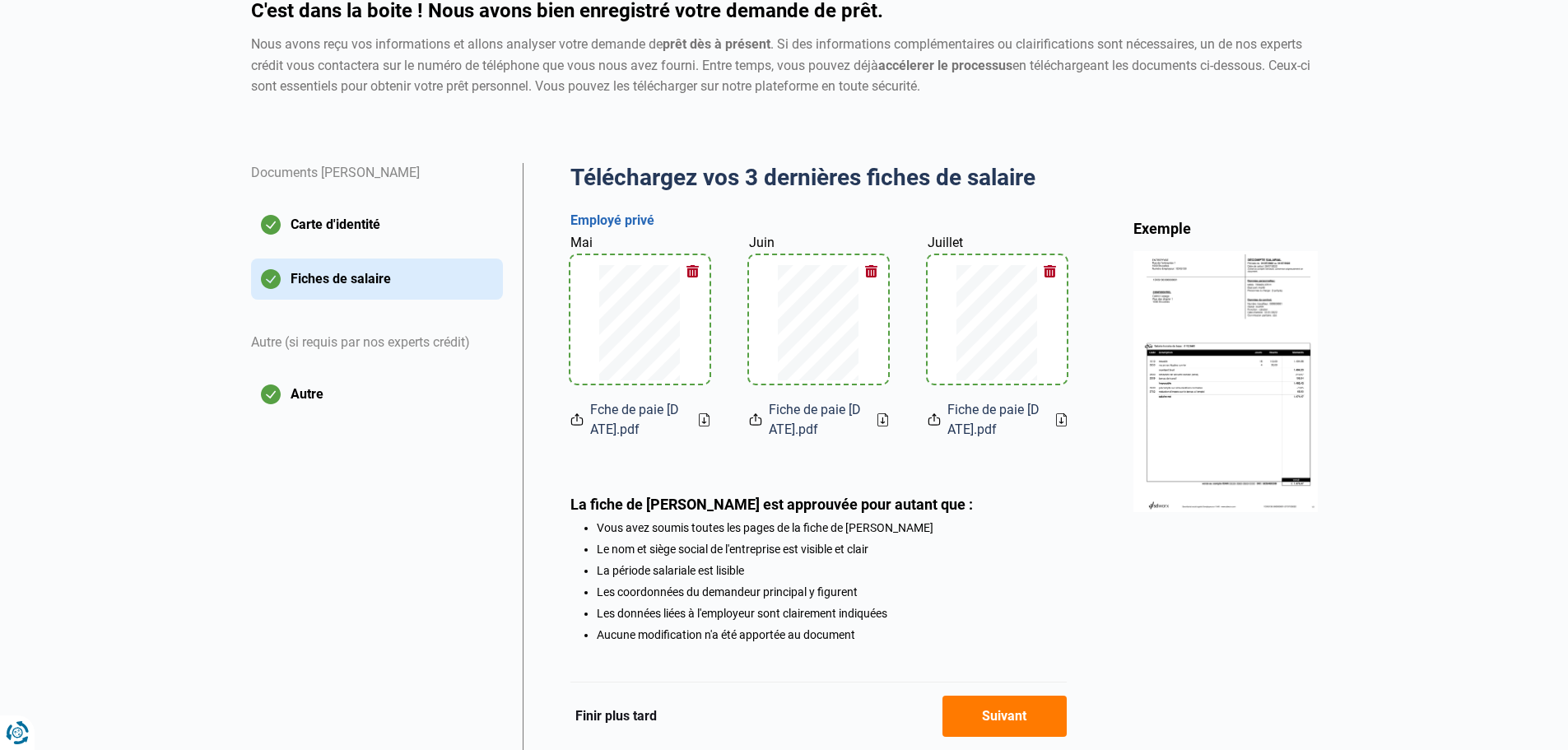
scroll to position [165, 0]
click at [1003, 708] on button "Suivant" at bounding box center [1005, 716] width 124 height 41
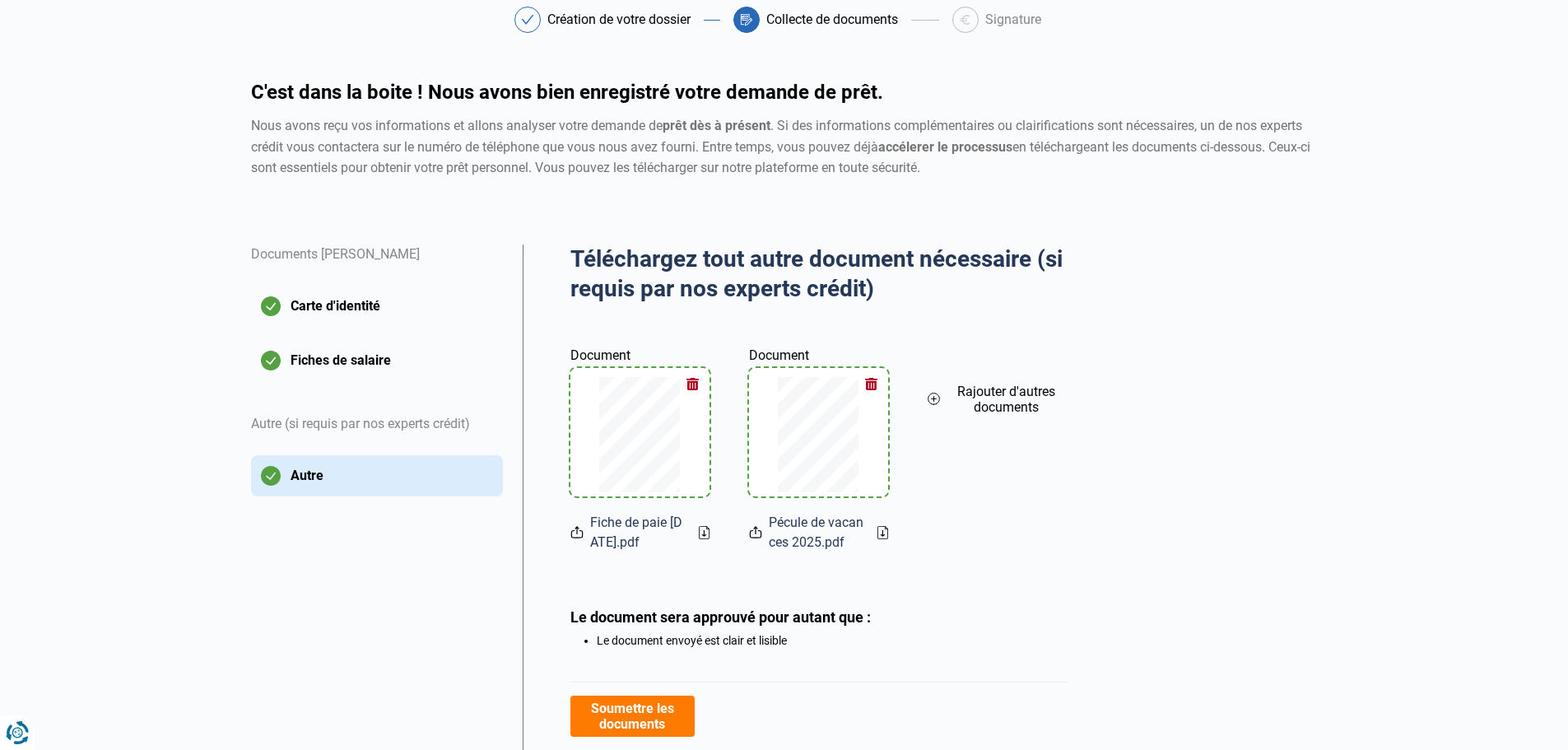
scroll to position [161, 0]
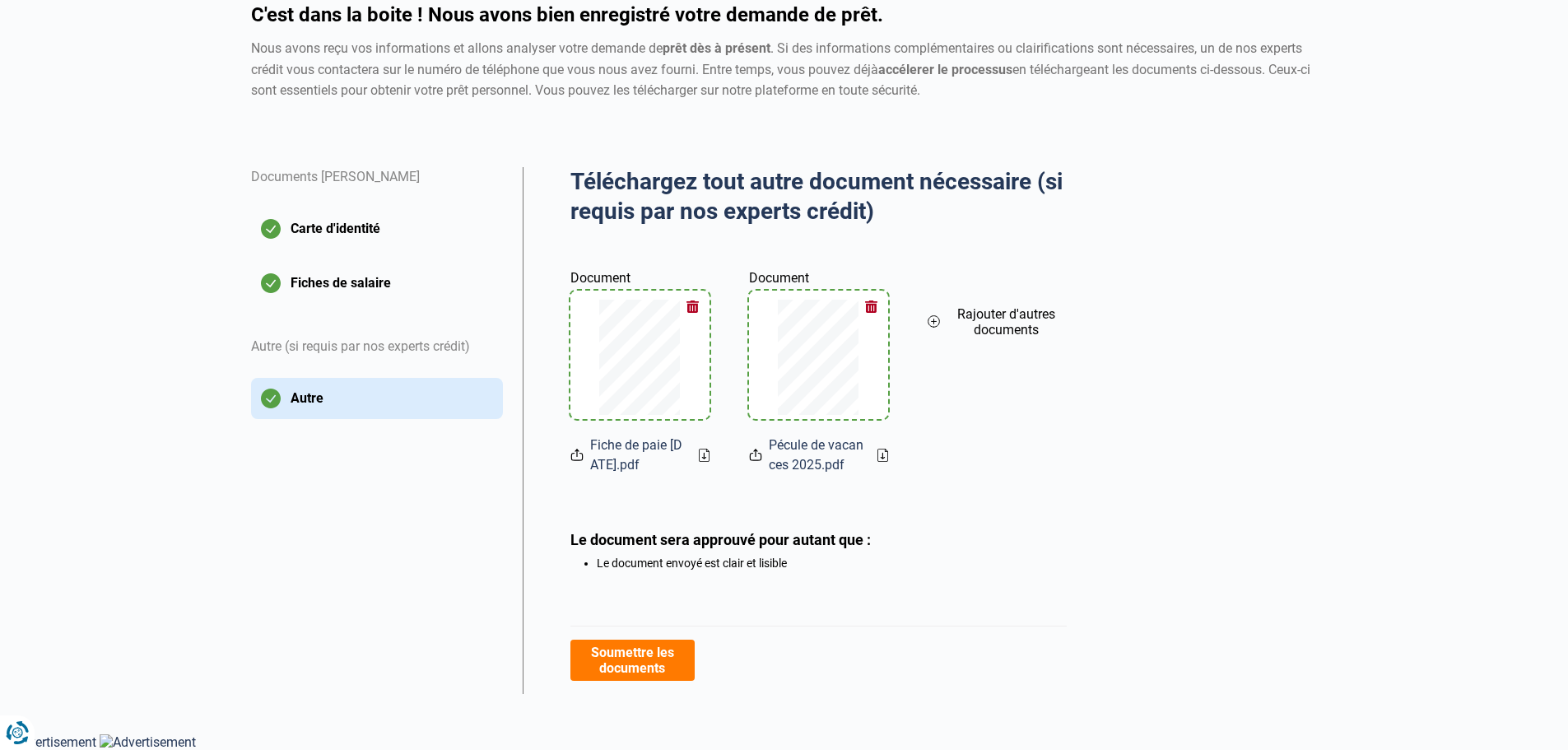
click at [660, 667] on button "Soumettre les documents" at bounding box center [632, 660] width 124 height 41
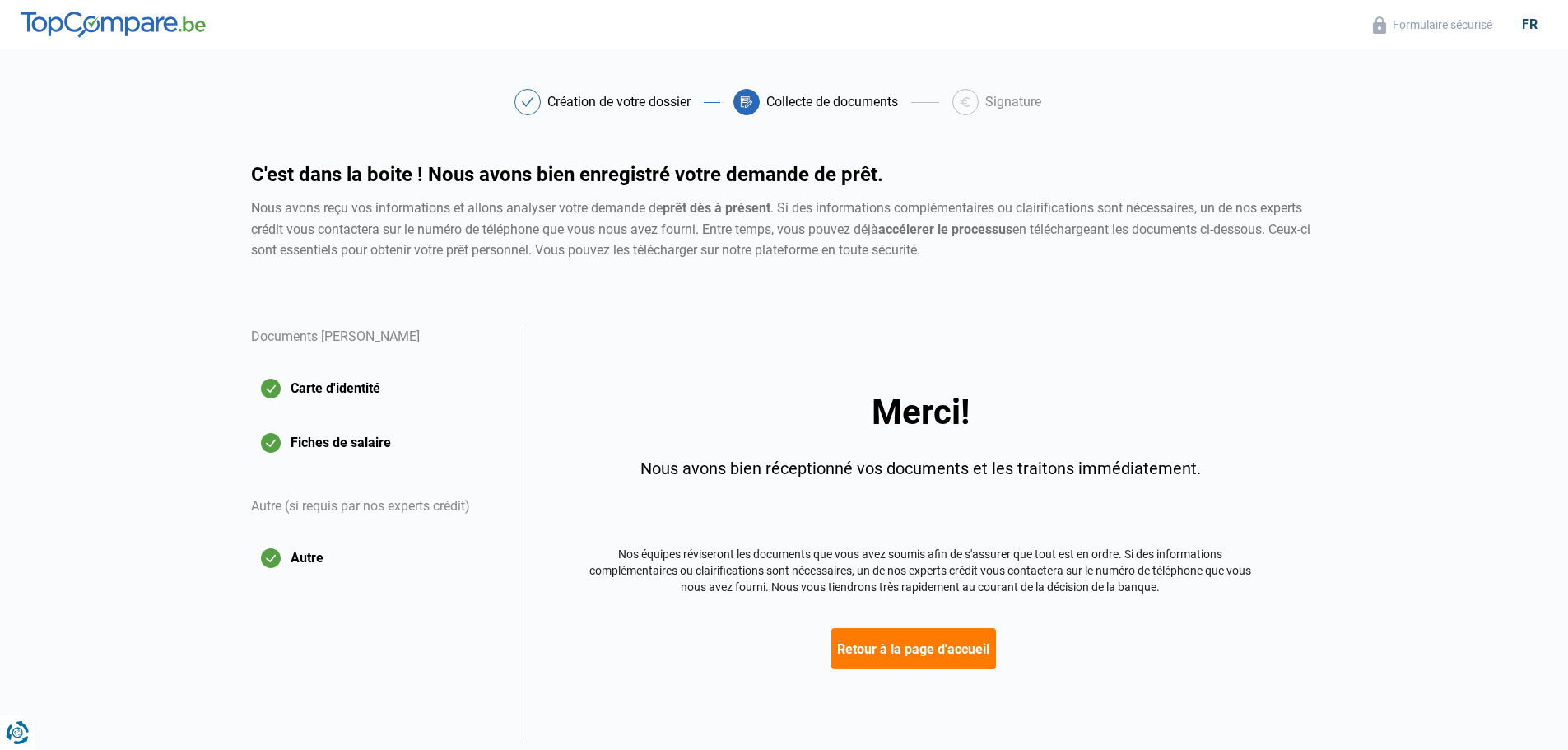
click at [931, 650] on button "Retour à la page d'accueil" at bounding box center [913, 648] width 165 height 41
